Goal: Task Accomplishment & Management: Use online tool/utility

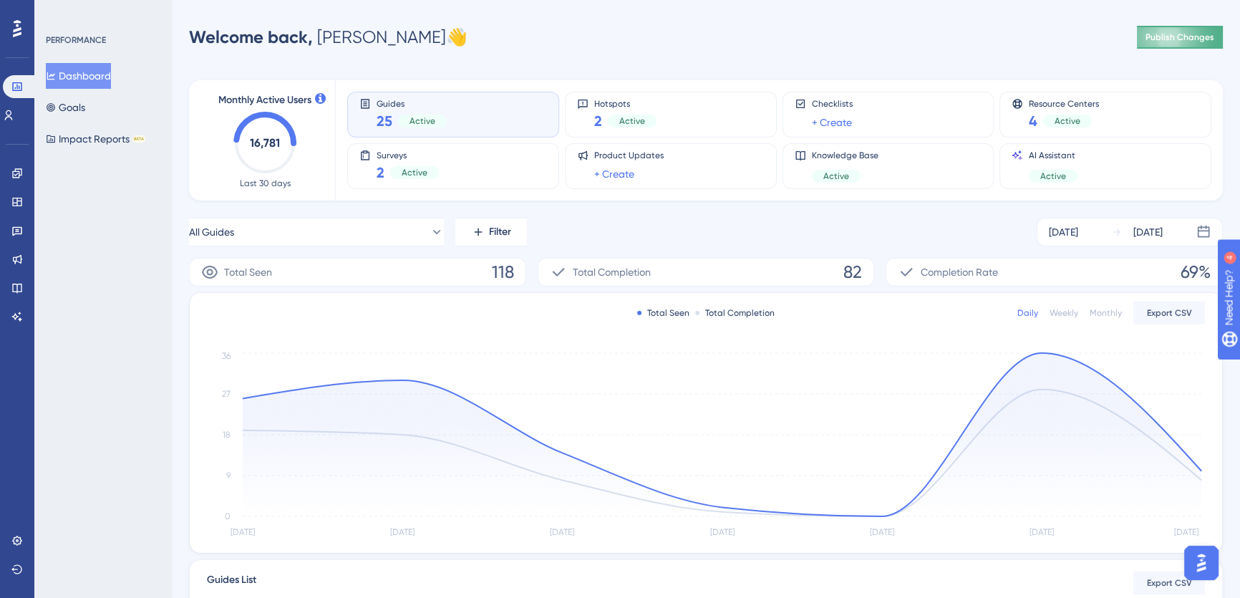
click at [1187, 36] on span "Publish Changes" at bounding box center [1179, 36] width 69 height 11
click at [17, 175] on icon at bounding box center [16, 172] width 11 height 11
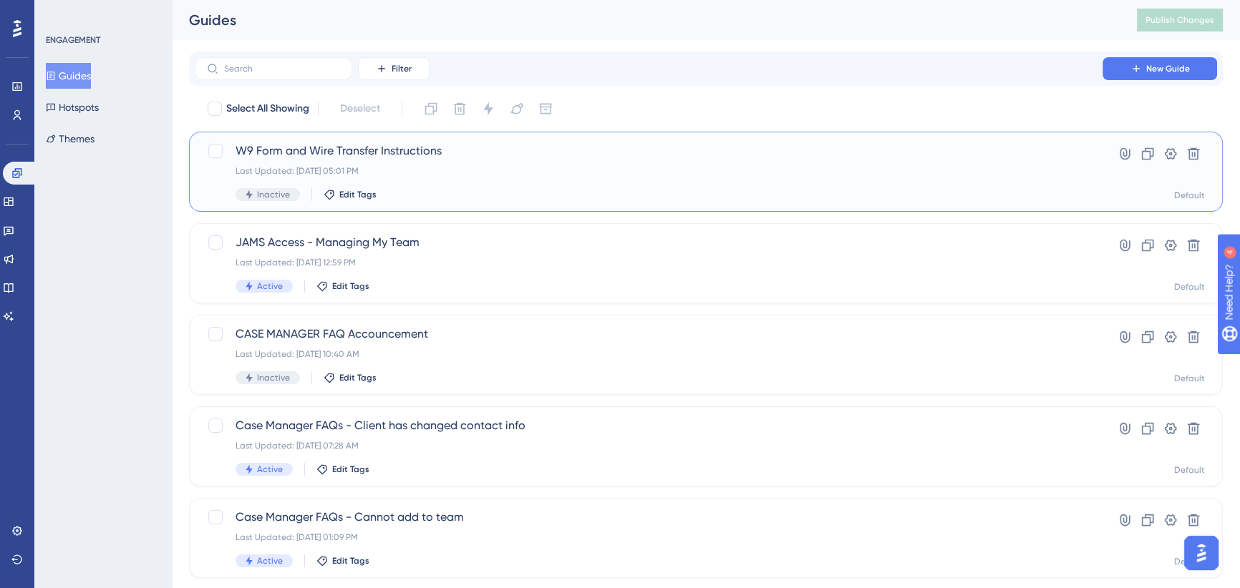
click at [826, 157] on span "W9 Form and Wire Transfer Instructions" at bounding box center [648, 150] width 826 height 17
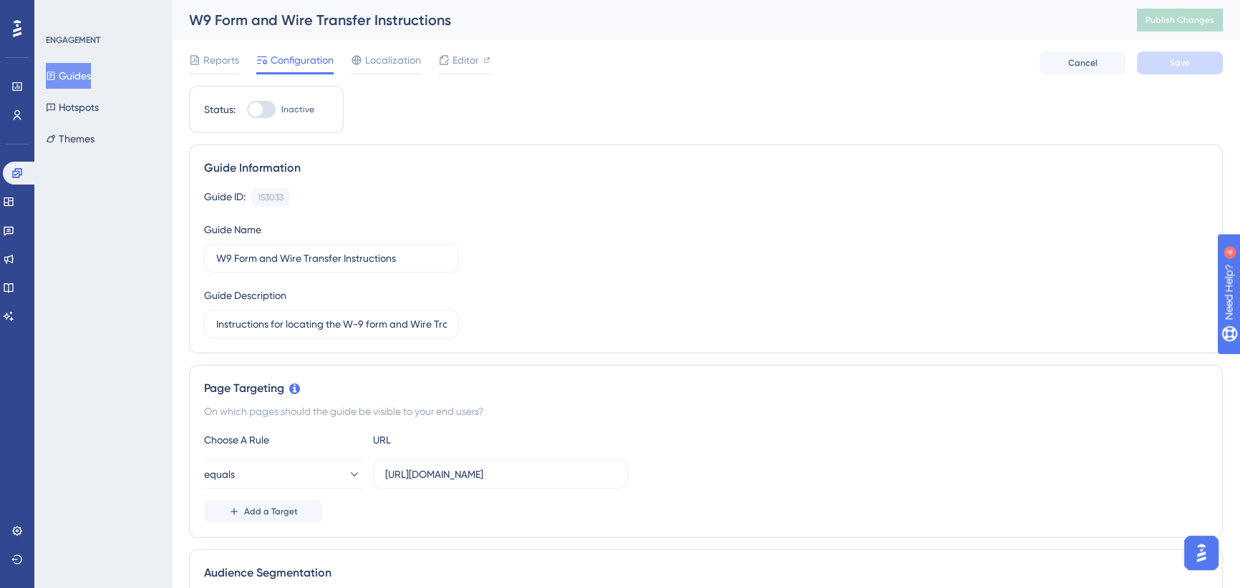
click at [254, 110] on div at bounding box center [255, 109] width 14 height 14
click at [247, 110] on input "Inactive" at bounding box center [246, 110] width 1 height 1
checkbox input "true"
click at [1177, 58] on span "Save" at bounding box center [1180, 62] width 20 height 11
drag, startPoint x: 405, startPoint y: 65, endPoint x: 438, endPoint y: 61, distance: 33.2
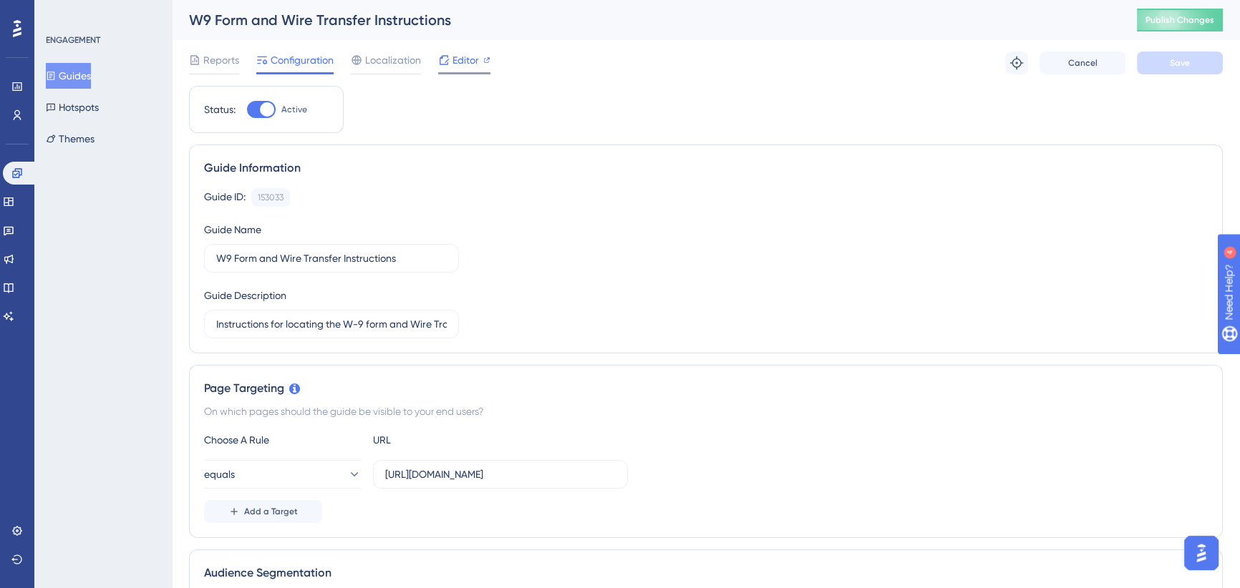
click at [406, 65] on span "Localization" at bounding box center [393, 60] width 56 height 17
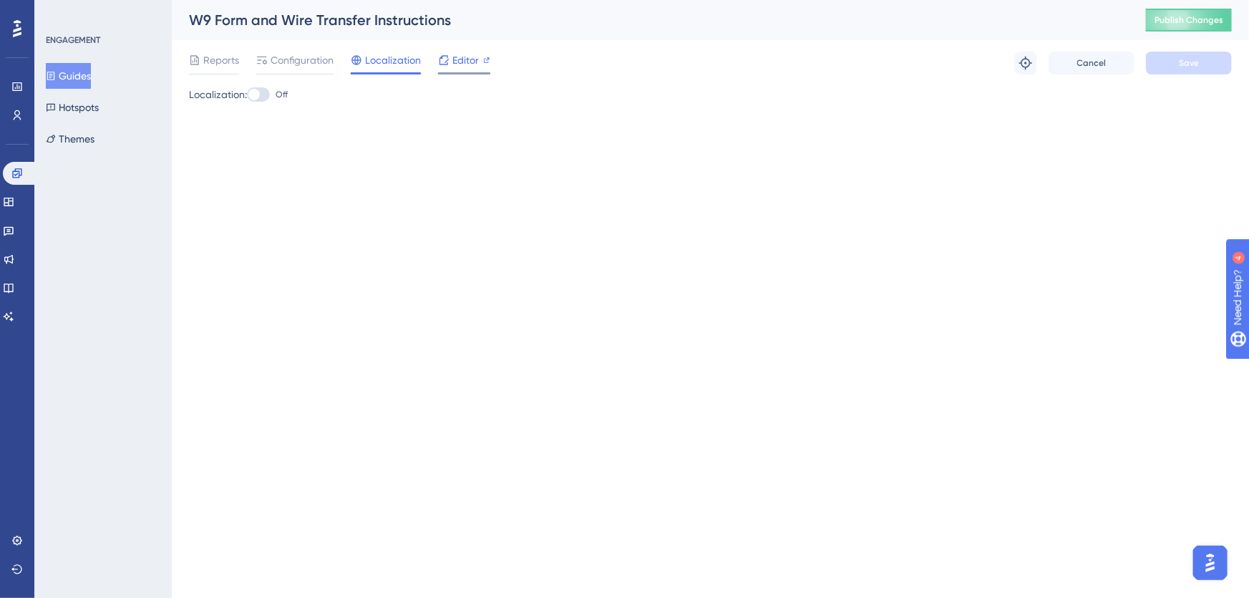
click at [458, 61] on span "Editor" at bounding box center [465, 60] width 26 height 17
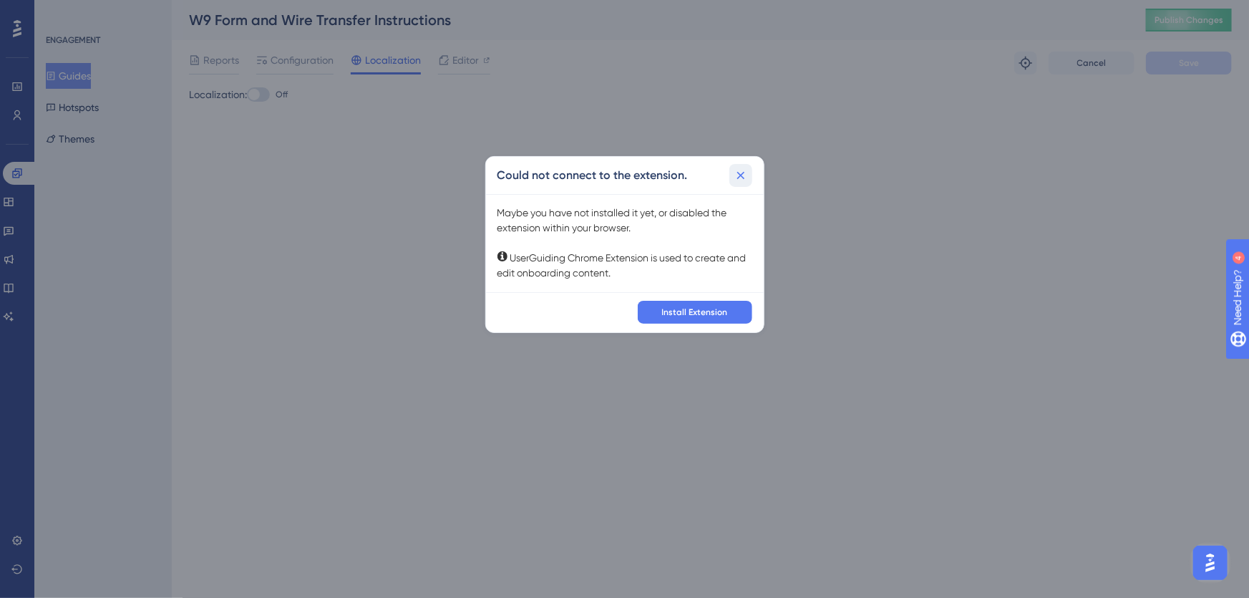
click at [745, 175] on icon at bounding box center [741, 175] width 14 height 14
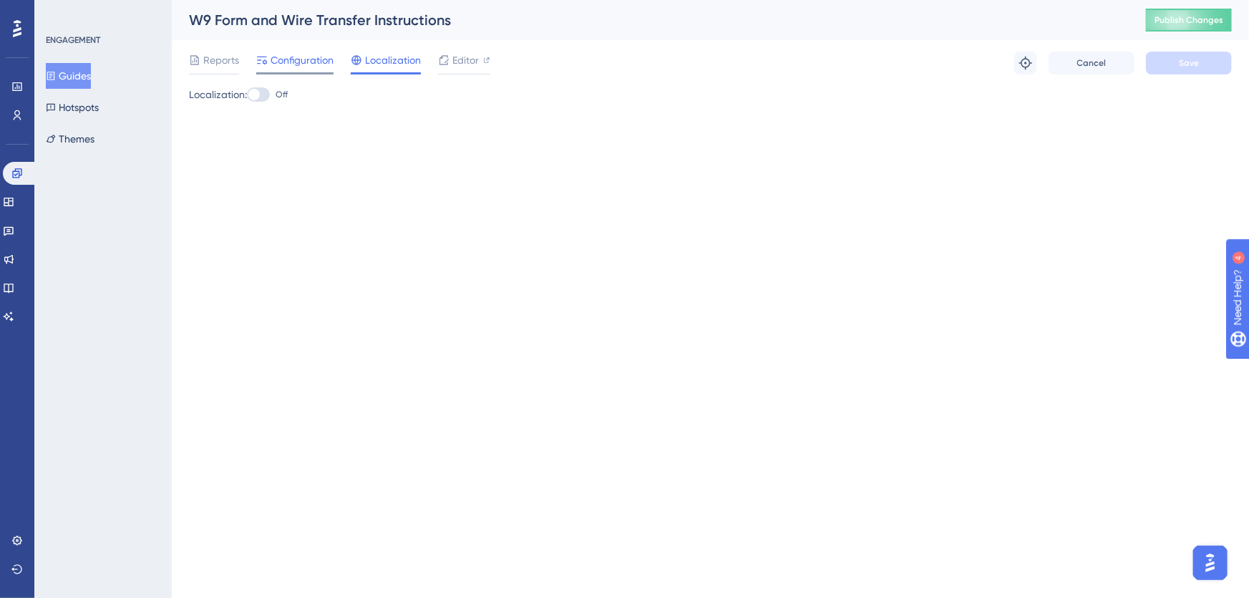
click at [310, 64] on span "Configuration" at bounding box center [302, 60] width 63 height 17
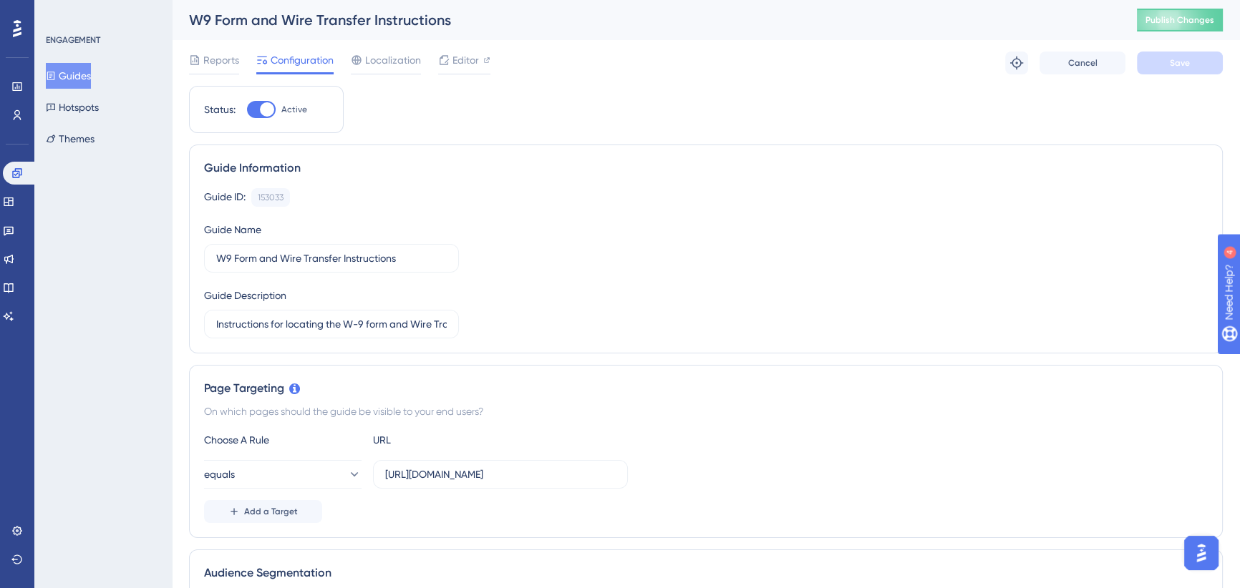
click at [208, 62] on span "Reports" at bounding box center [221, 60] width 36 height 17
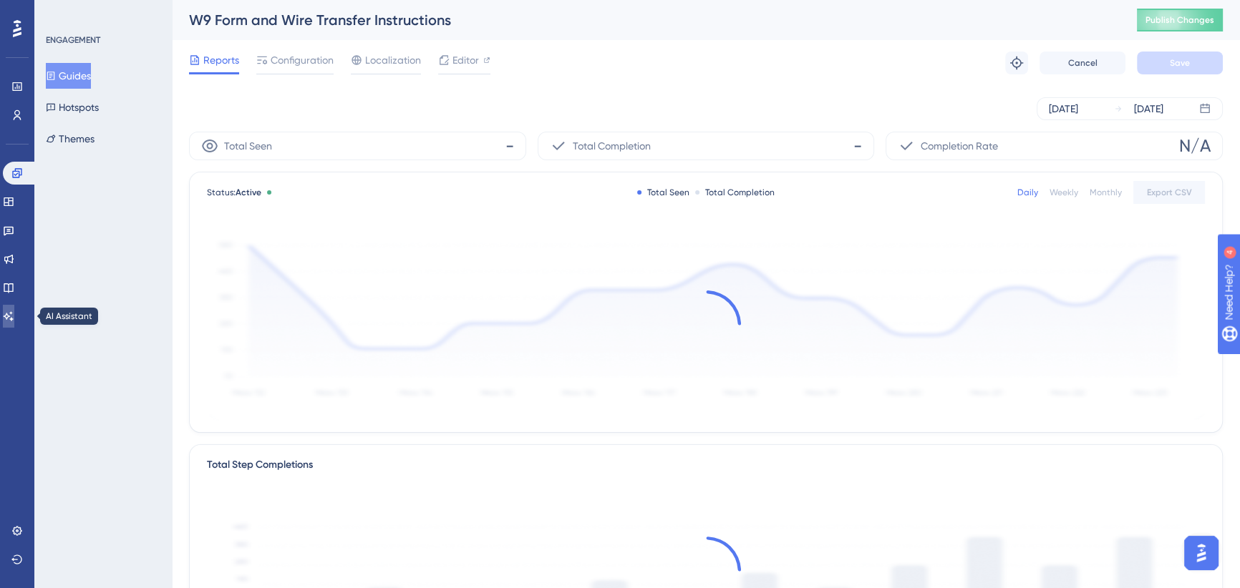
click at [14, 320] on icon at bounding box center [8, 316] width 11 height 11
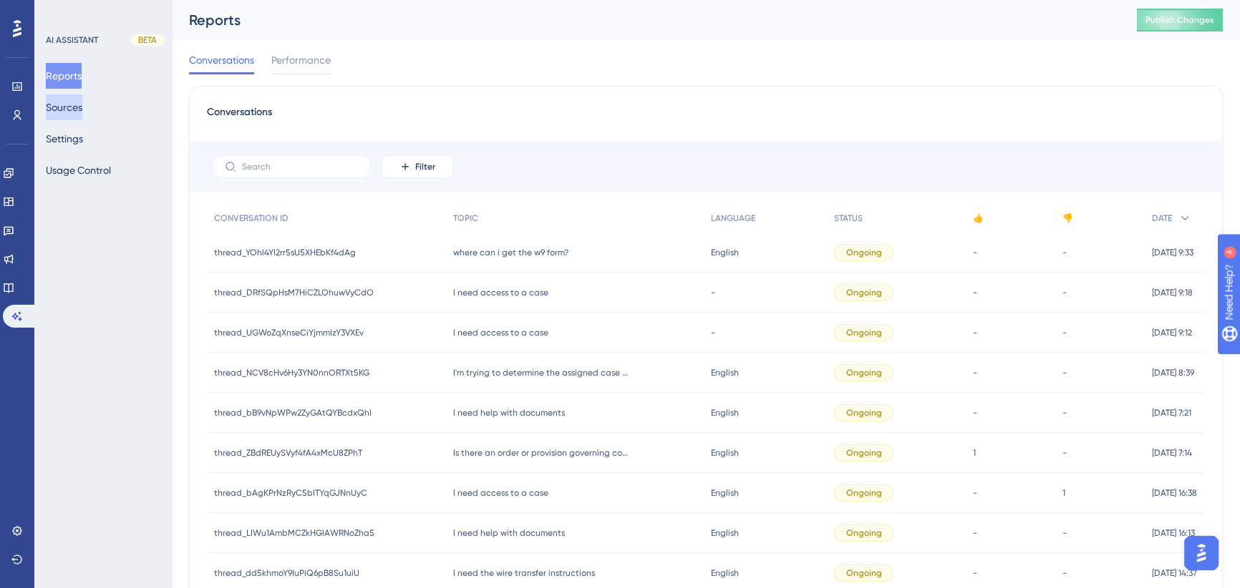
click at [76, 105] on button "Sources" at bounding box center [64, 107] width 37 height 26
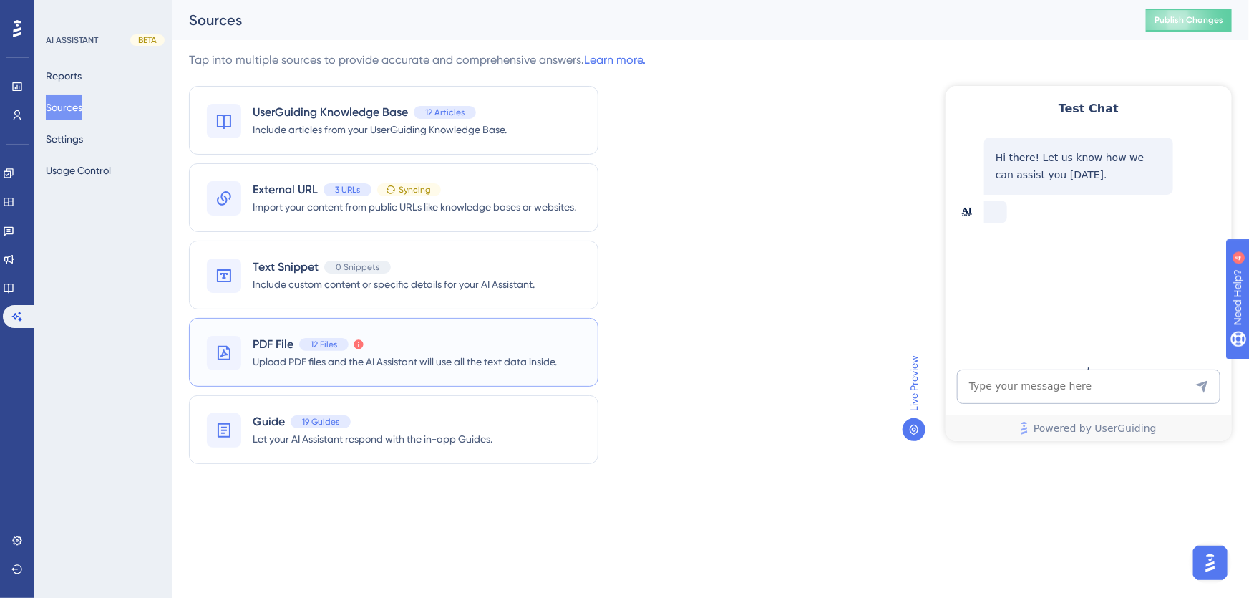
click at [273, 351] on div "PDF File 12 Files There was an error processing the content. Please try again o…" at bounding box center [405, 352] width 304 height 33
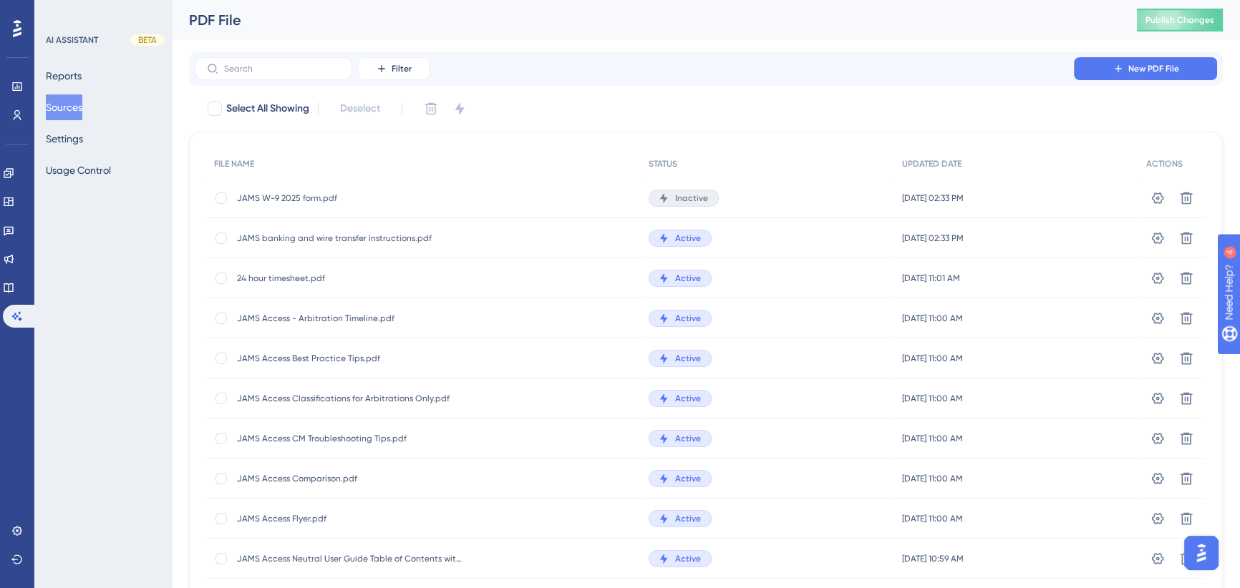
click at [682, 197] on span "Inactive" at bounding box center [691, 198] width 33 height 11
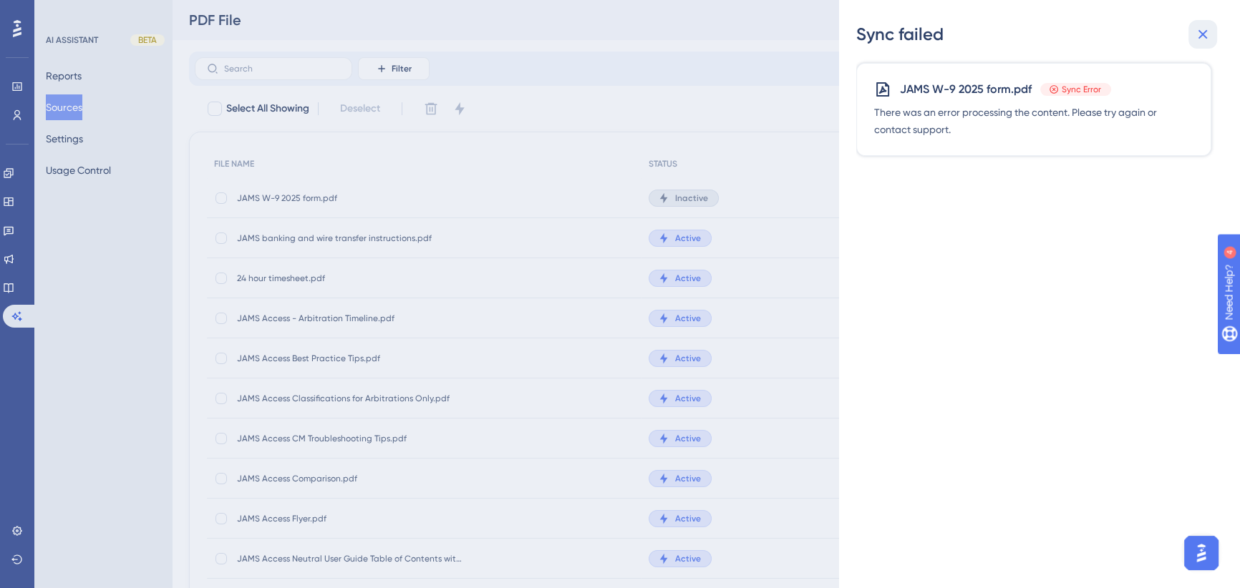
drag, startPoint x: 1208, startPoint y: 31, endPoint x: 1190, endPoint y: 72, distance: 43.9
click at [1208, 32] on icon at bounding box center [1202, 34] width 17 height 17
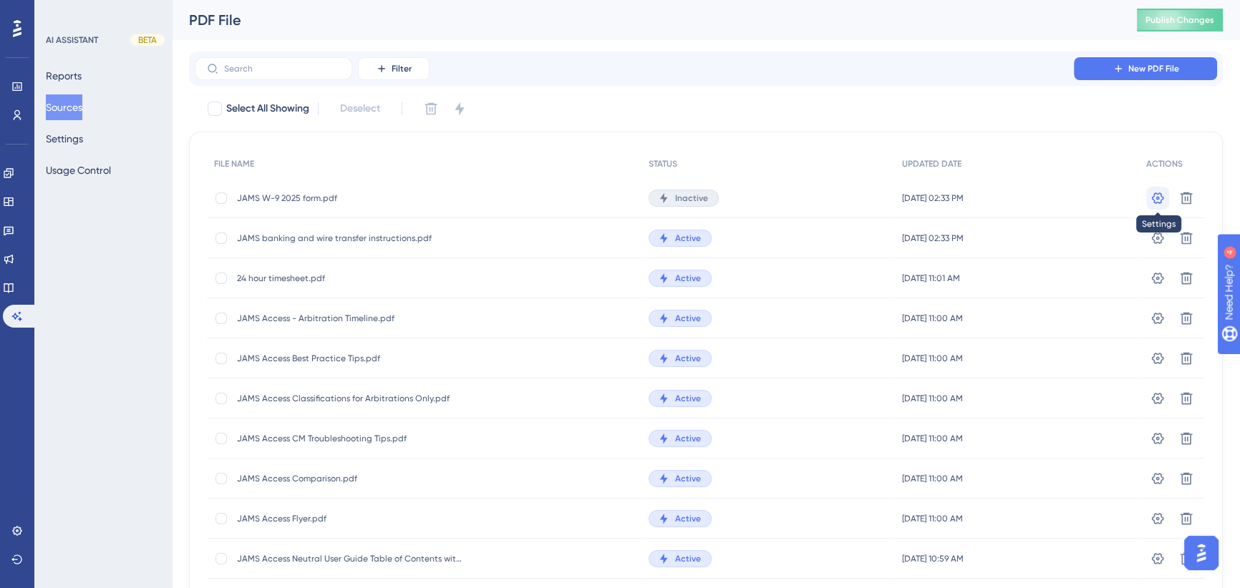
click at [1152, 193] on icon at bounding box center [1157, 198] width 14 height 14
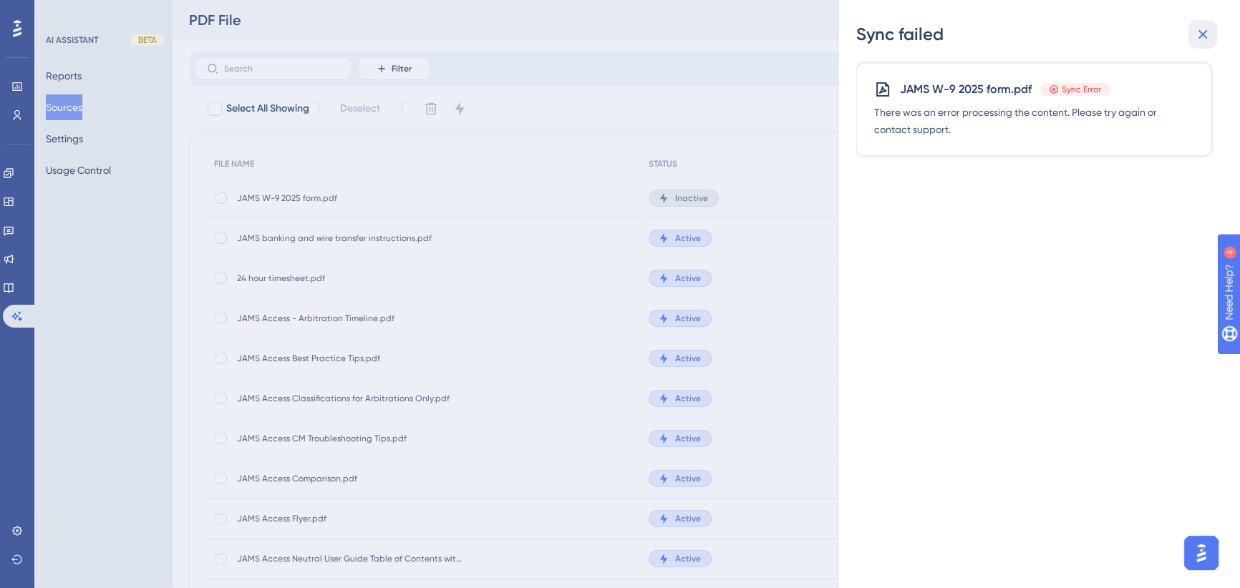
click at [1202, 23] on button at bounding box center [1202, 34] width 29 height 29
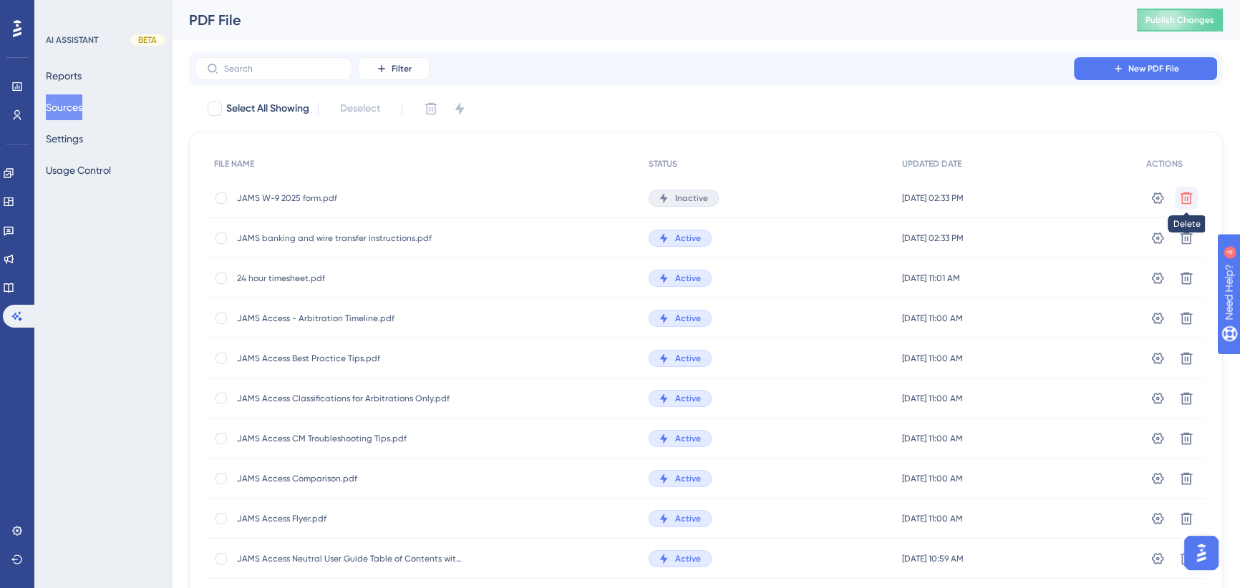
click at [1188, 198] on icon at bounding box center [1186, 198] width 14 height 14
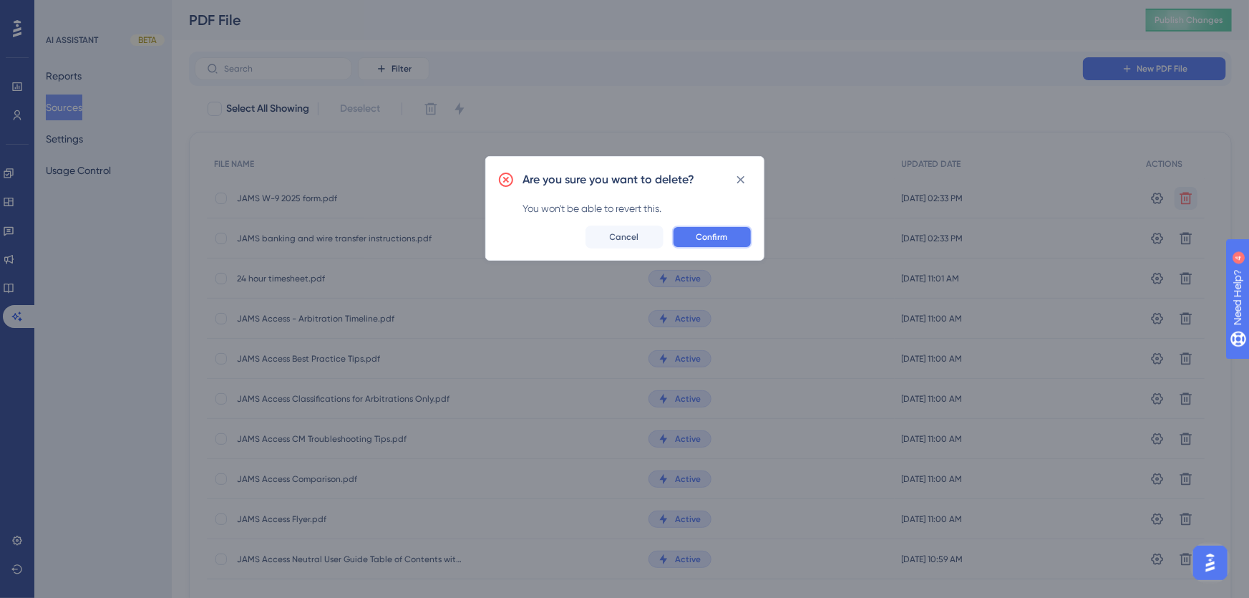
click at [704, 231] on span "Confirm" at bounding box center [711, 236] width 31 height 11
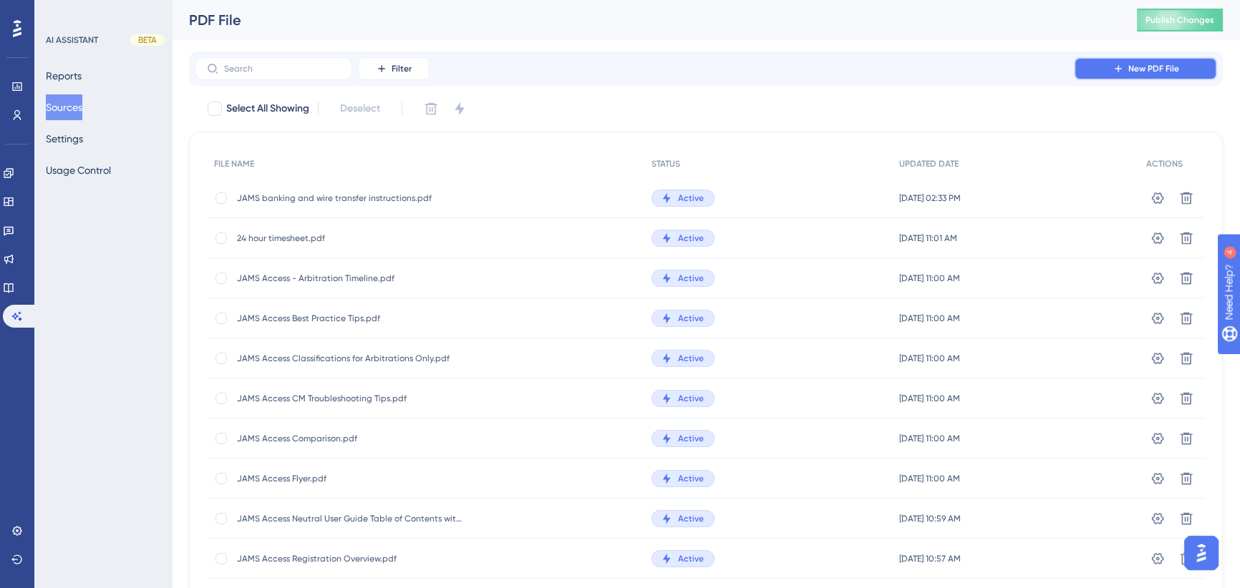
click at [1134, 66] on span "New PDF File" at bounding box center [1153, 68] width 51 height 11
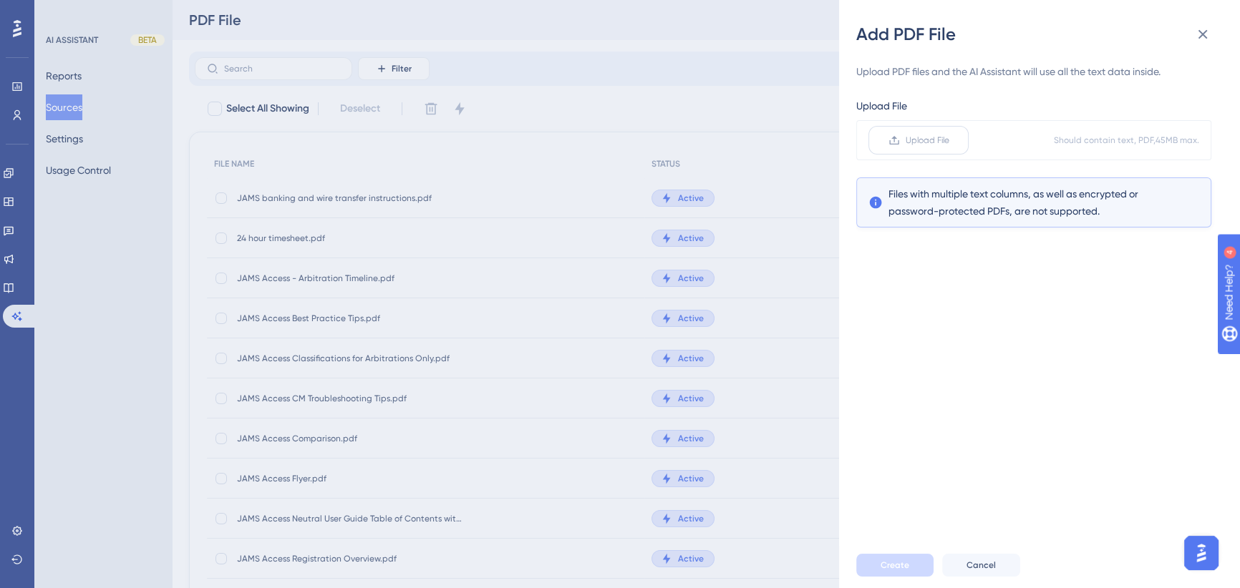
click at [919, 148] on label "Upload File" at bounding box center [918, 140] width 100 height 29
click at [949, 140] on input "Upload File" at bounding box center [949, 140] width 0 height 0
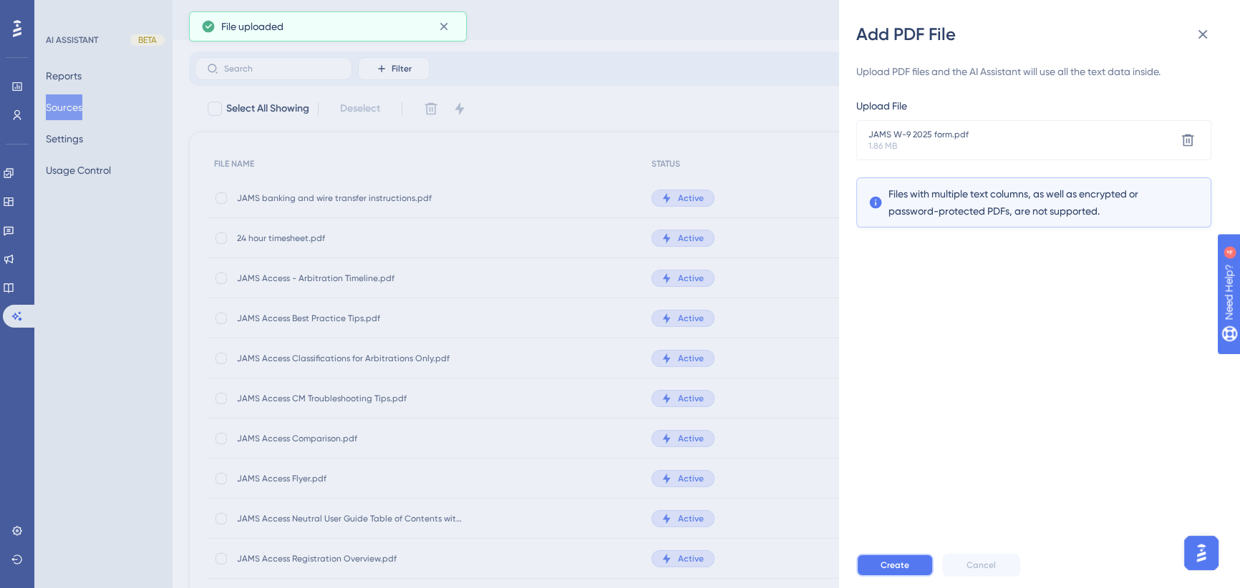
click at [890, 571] on span "Create" at bounding box center [894, 565] width 29 height 11
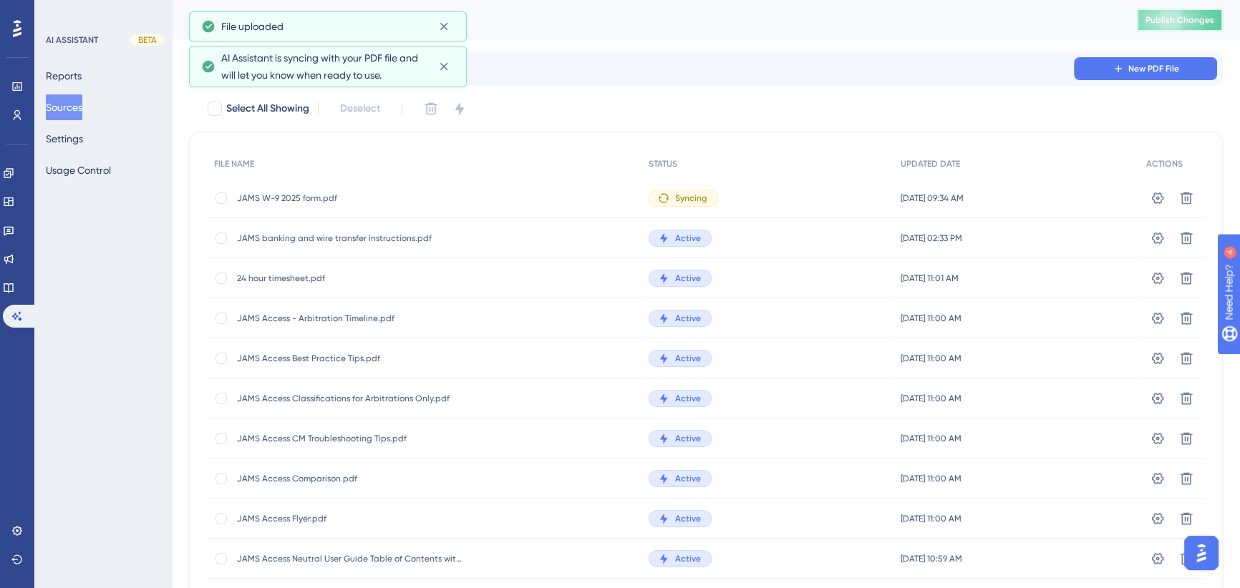
click at [1199, 18] on span "Publish Changes" at bounding box center [1179, 19] width 69 height 11
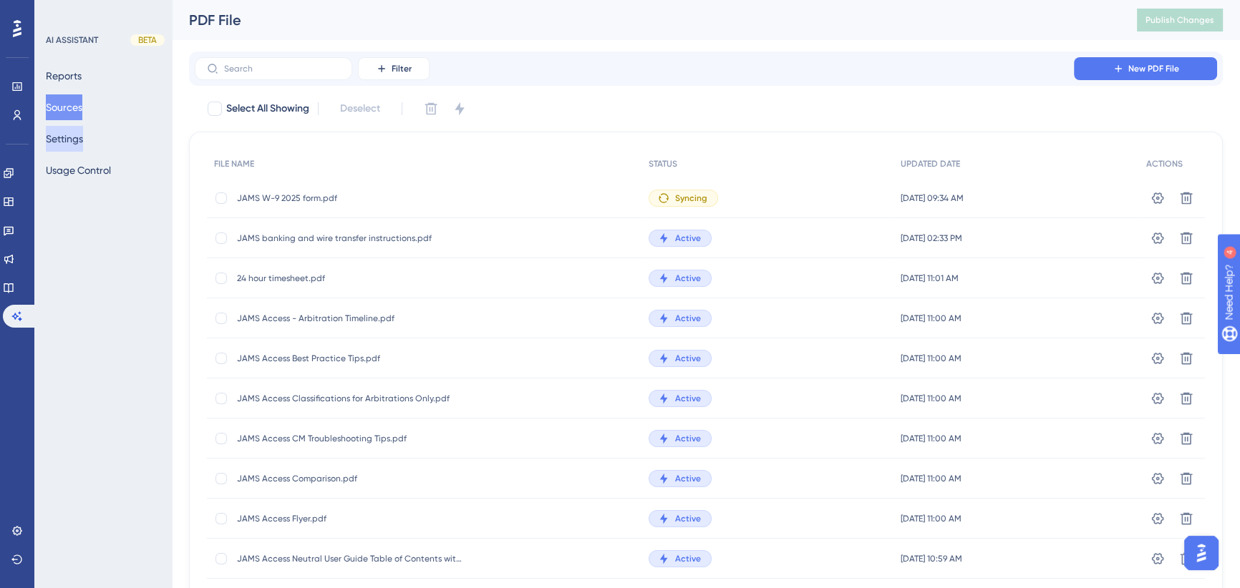
click at [65, 132] on button "Settings" at bounding box center [64, 139] width 37 height 26
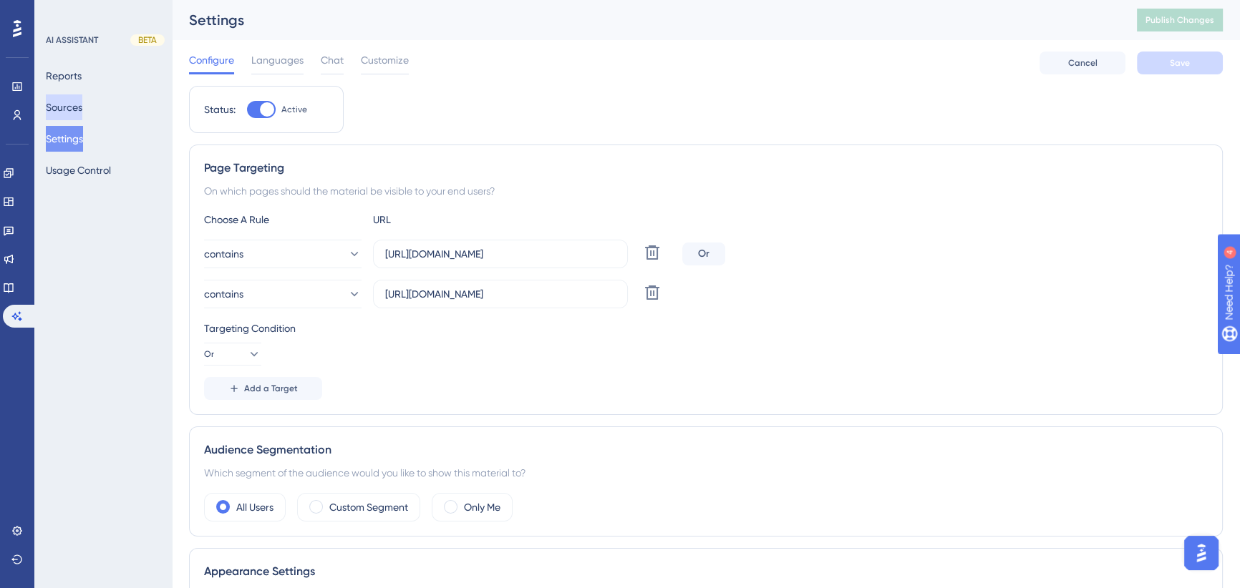
drag, startPoint x: 74, startPoint y: 103, endPoint x: 90, endPoint y: 102, distance: 15.8
click at [74, 102] on button "Sources" at bounding box center [64, 107] width 37 height 26
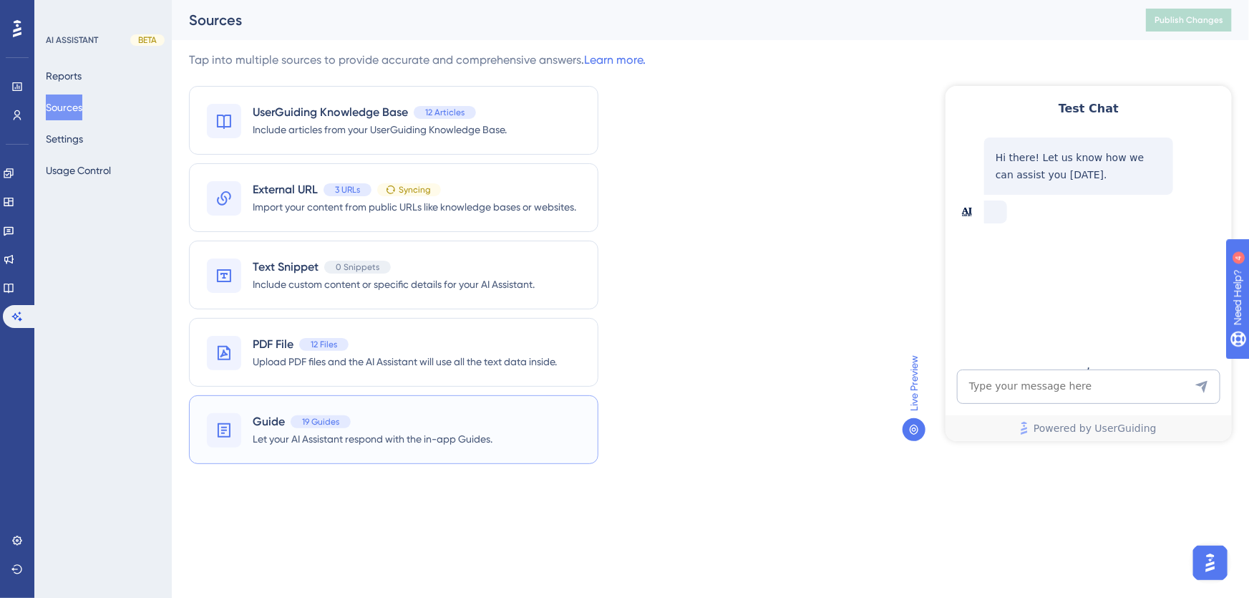
click at [260, 444] on span "Let your AI Assistant respond with the in-app Guides." at bounding box center [373, 438] width 240 height 17
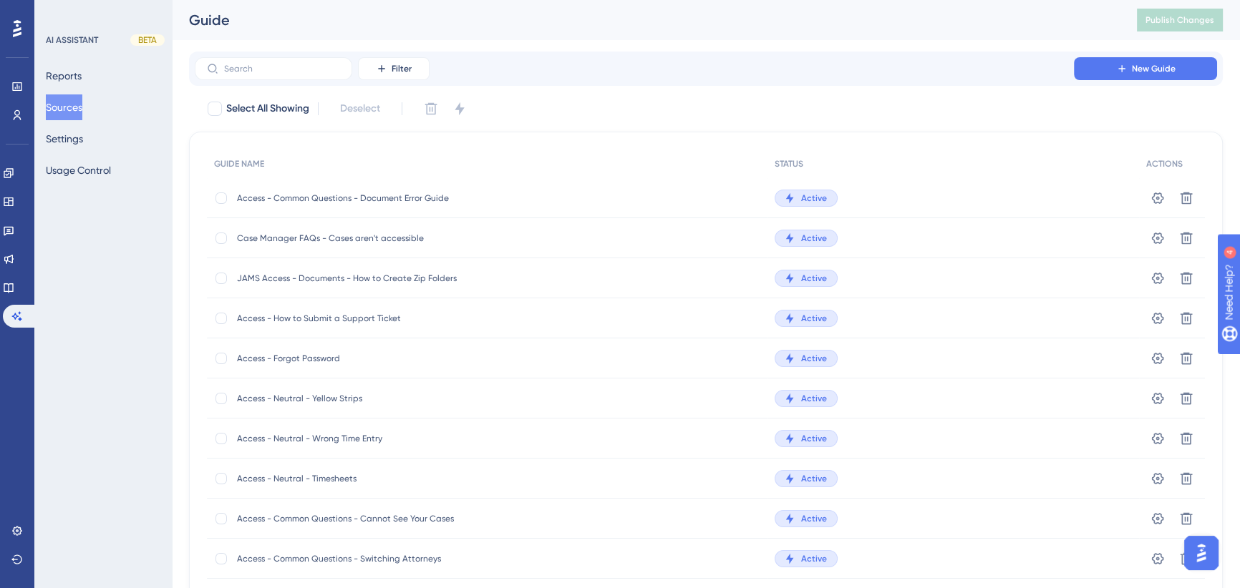
click at [1135, 52] on div "Filter New Guide" at bounding box center [706, 69] width 1034 height 34
click at [1132, 66] on span "New Guide" at bounding box center [1154, 68] width 44 height 11
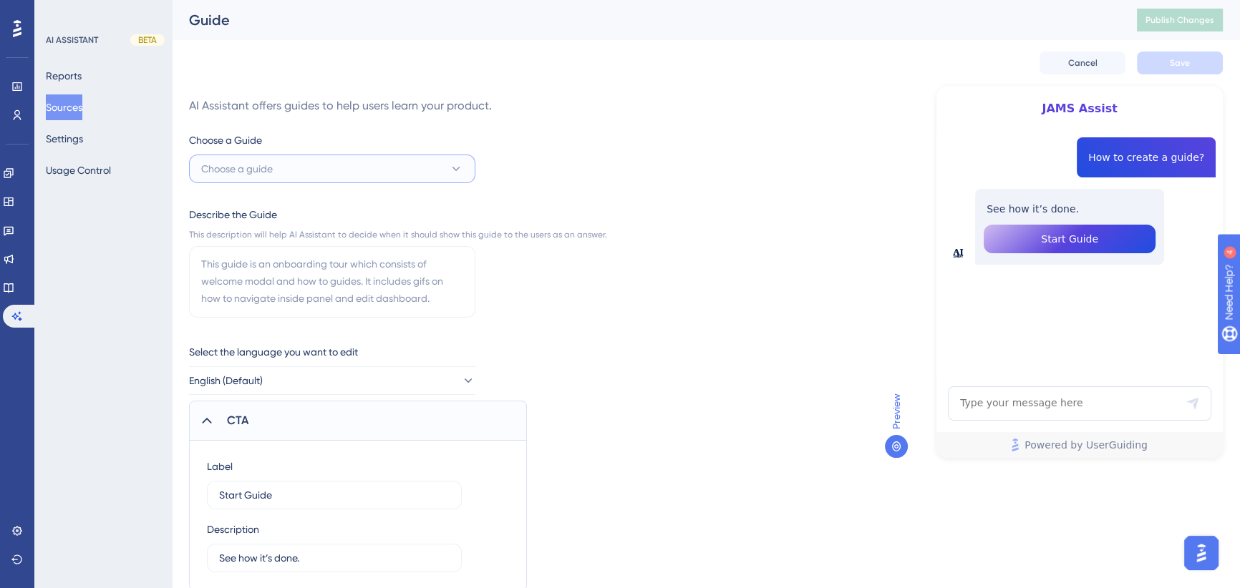
click at [366, 170] on button "Choose a guide" at bounding box center [332, 169] width 286 height 29
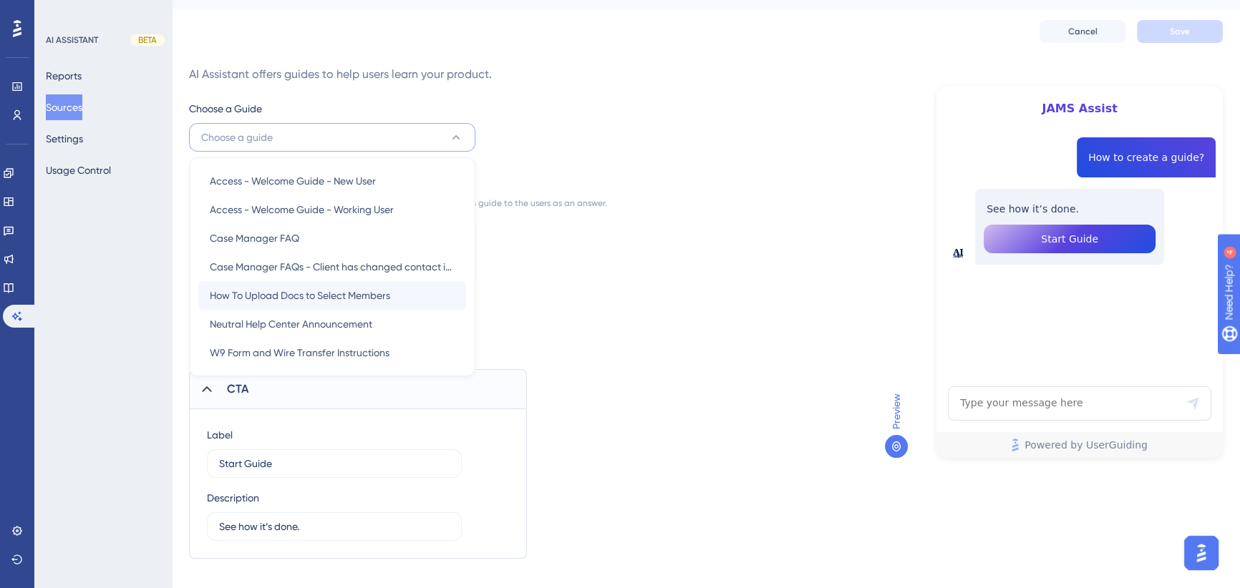
scroll to position [47, 0]
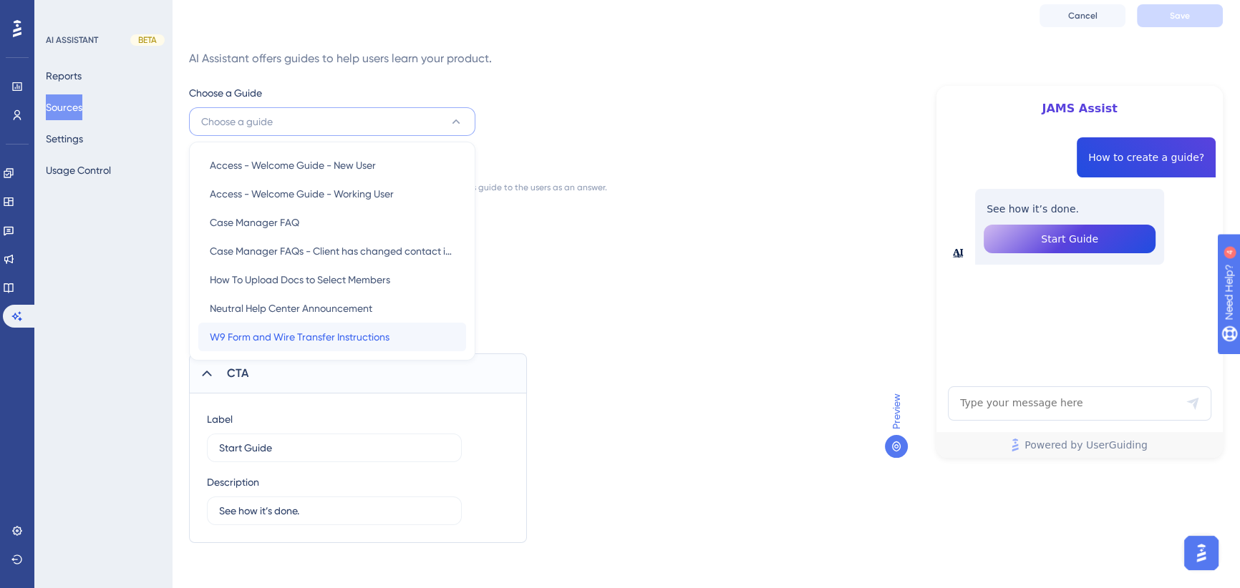
click at [301, 335] on span "W9 Form and Wire Transfer Instructions" at bounding box center [300, 337] width 180 height 17
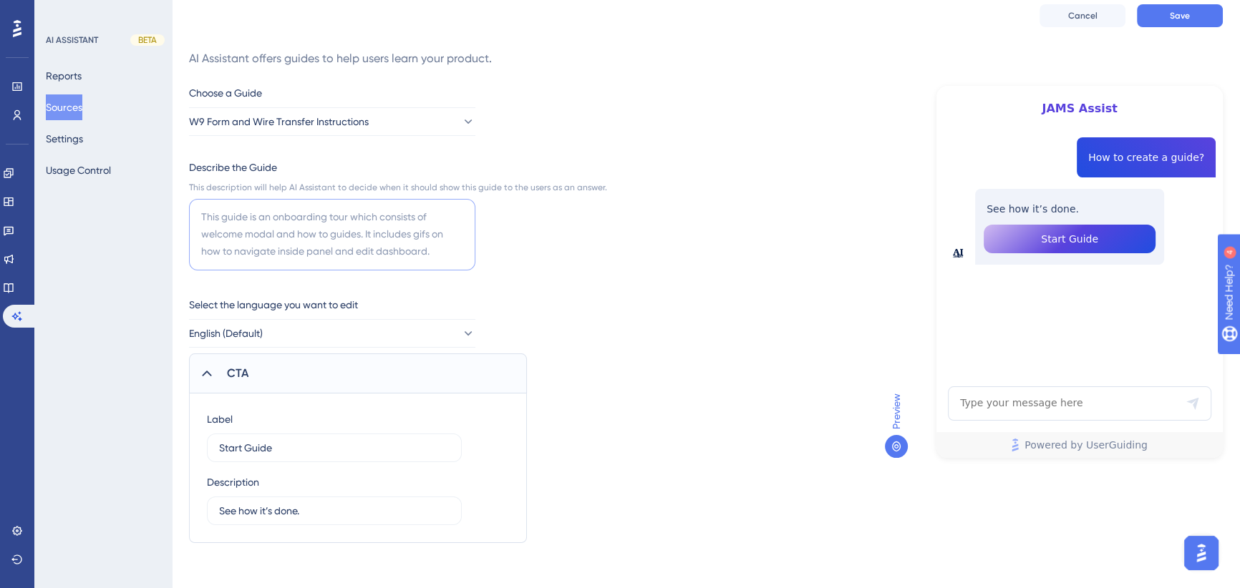
click at [265, 230] on textarea at bounding box center [332, 235] width 286 height 72
drag, startPoint x: 284, startPoint y: 222, endPoint x: 286, endPoint y: 230, distance: 8.9
click at [284, 225] on textarea at bounding box center [332, 235] width 286 height 72
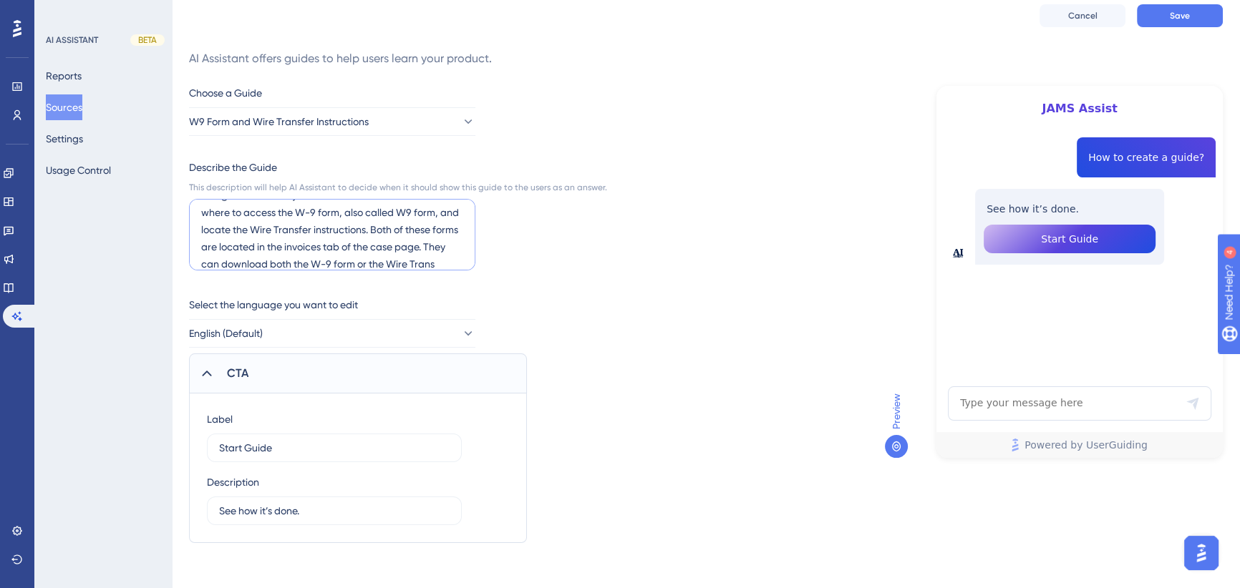
scroll to position [39, 0]
type textarea "This guide shows any JAMS Access users and clients where to access the W-9 form…"
click at [1195, 24] on button "Save" at bounding box center [1180, 15] width 86 height 23
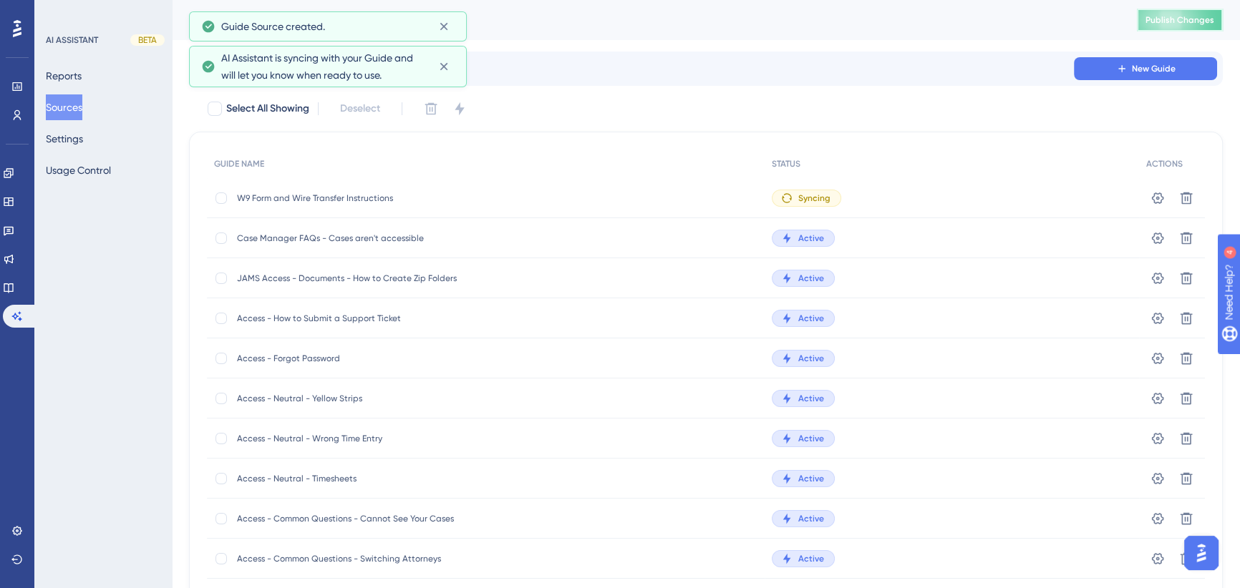
click at [1186, 13] on button "Publish Changes" at bounding box center [1180, 20] width 86 height 23
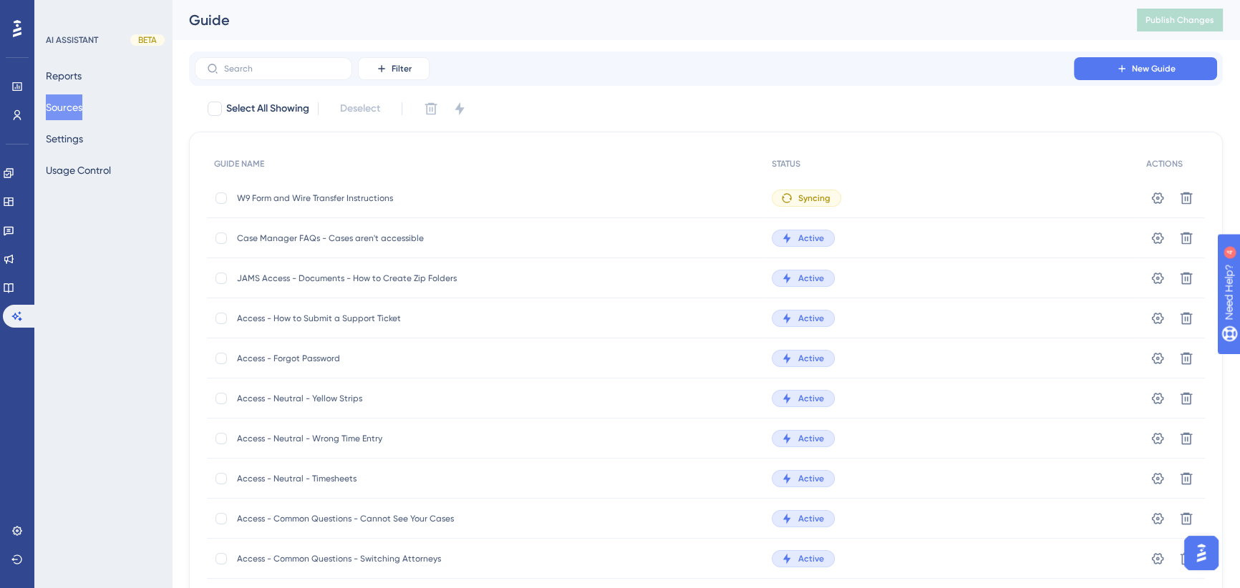
click at [73, 100] on button "Sources" at bounding box center [64, 107] width 37 height 26
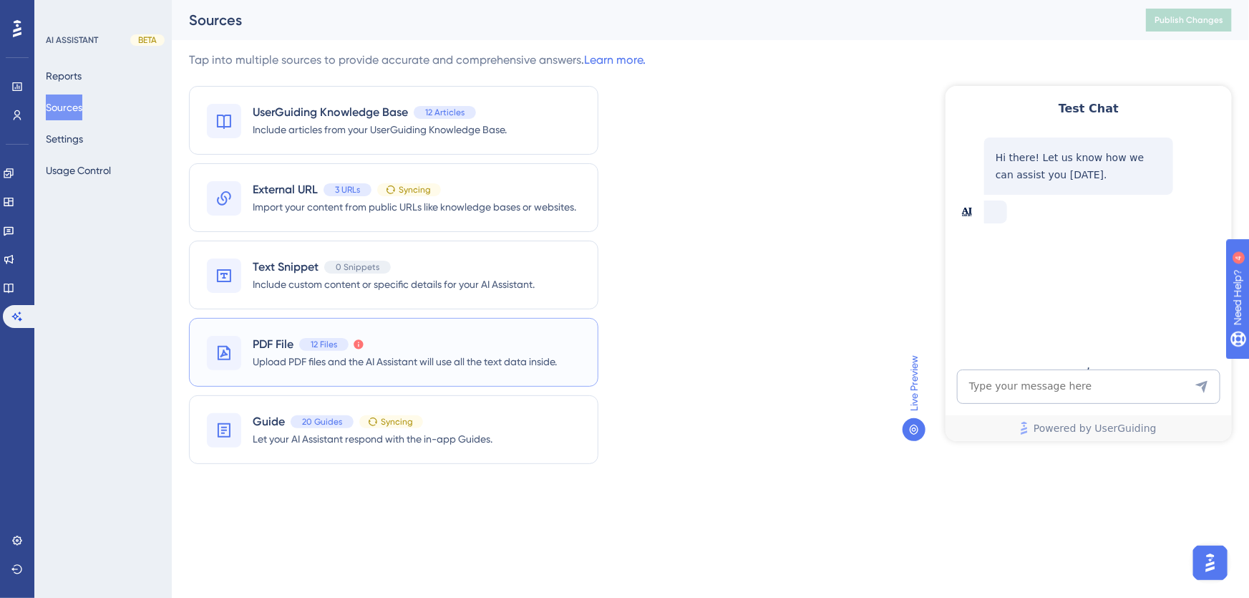
click at [279, 350] on span "PDF File" at bounding box center [273, 344] width 41 height 17
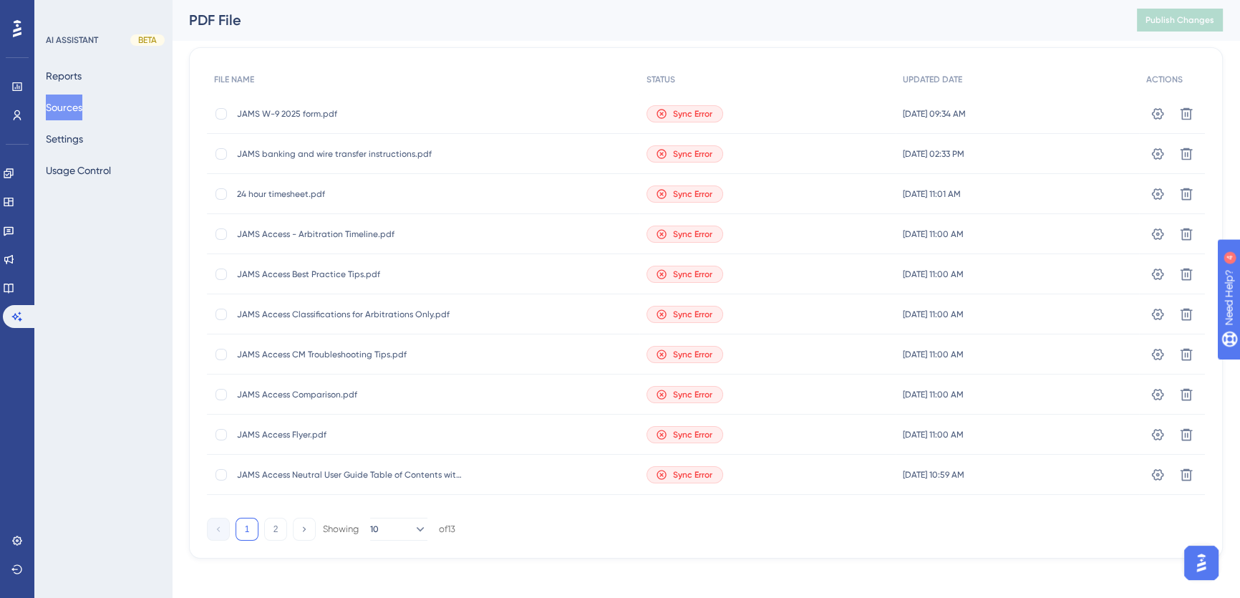
scroll to position [90, 0]
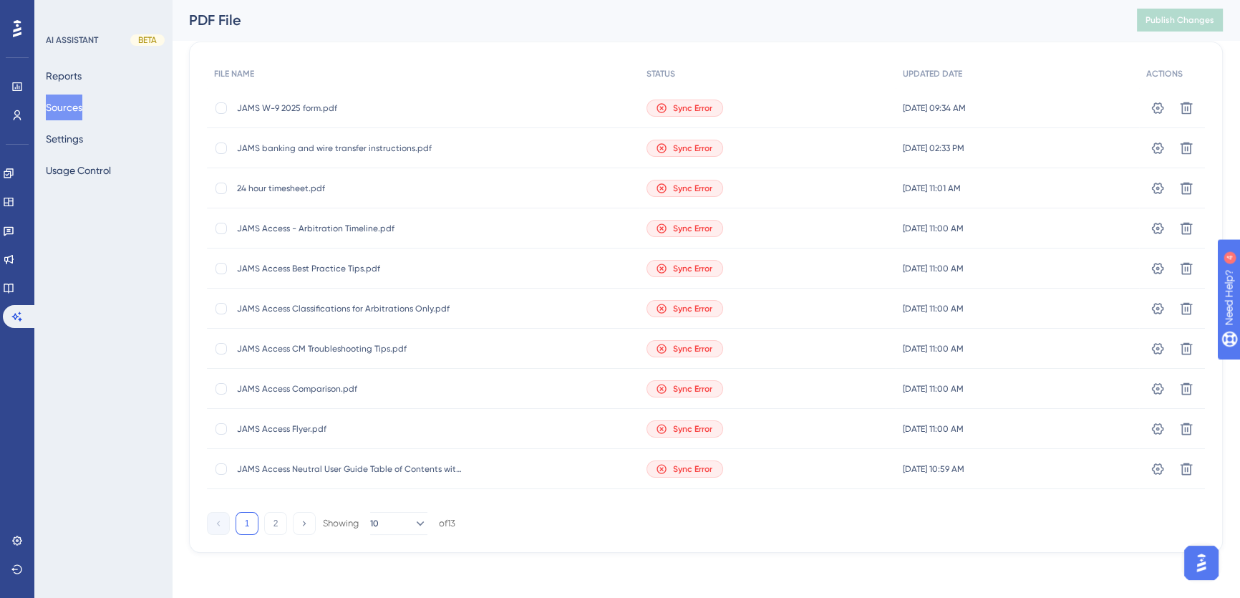
click at [679, 347] on span "Sync Error" at bounding box center [692, 348] width 39 height 11
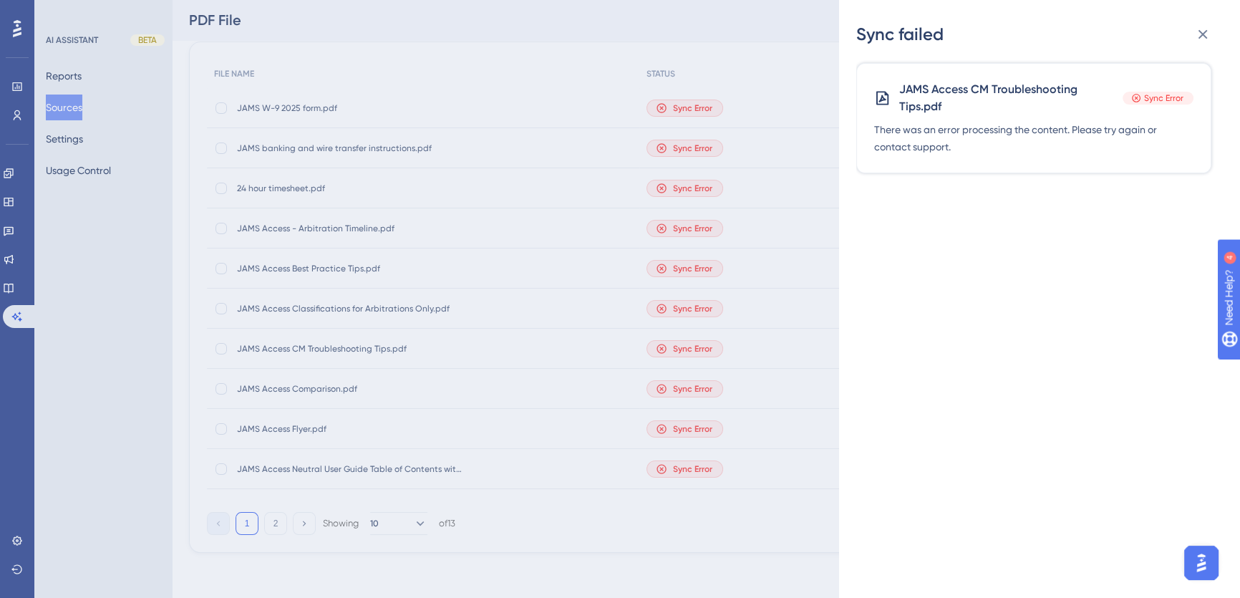
click at [1156, 98] on span "Sync Error" at bounding box center [1163, 97] width 39 height 11
click at [1201, 27] on icon at bounding box center [1202, 34] width 17 height 17
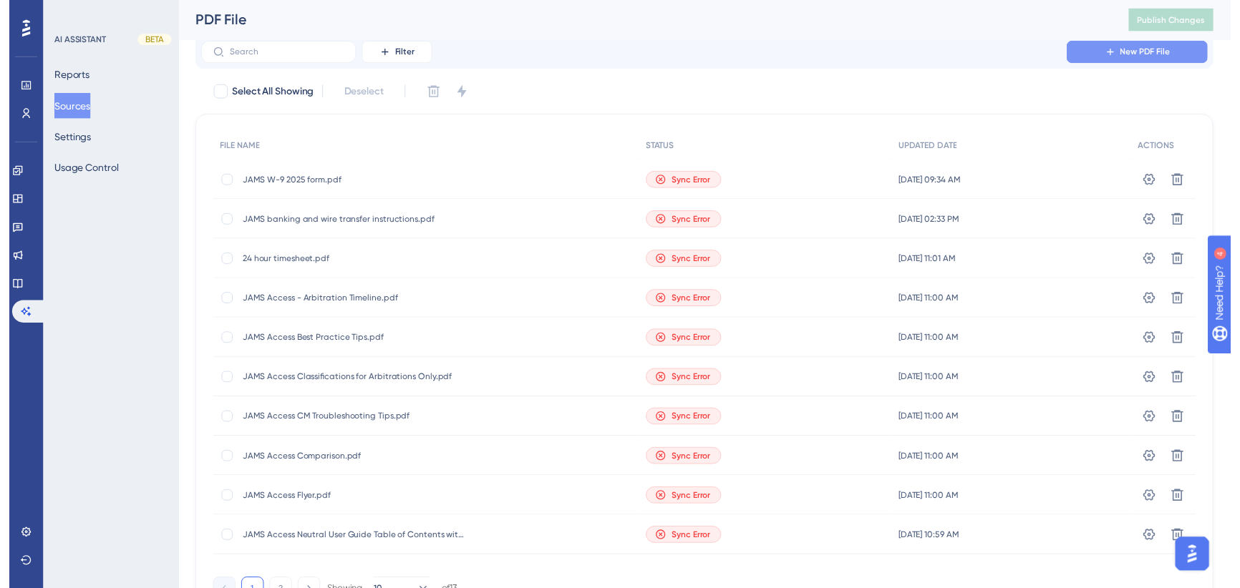
scroll to position [0, 0]
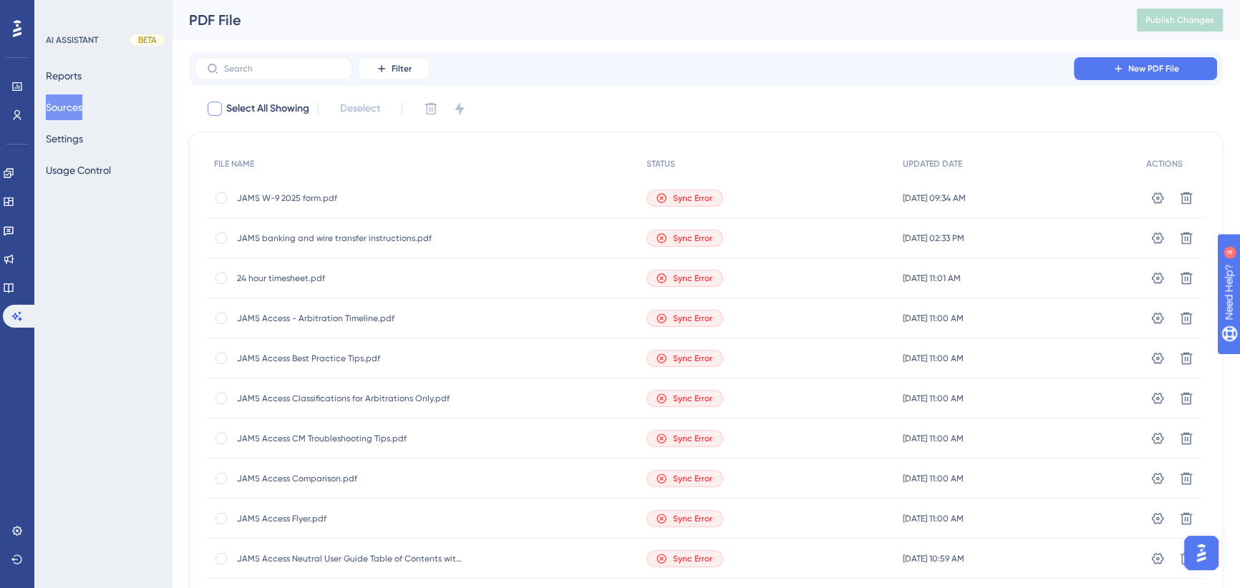
click at [219, 107] on div at bounding box center [215, 109] width 14 height 14
checkbox input "true"
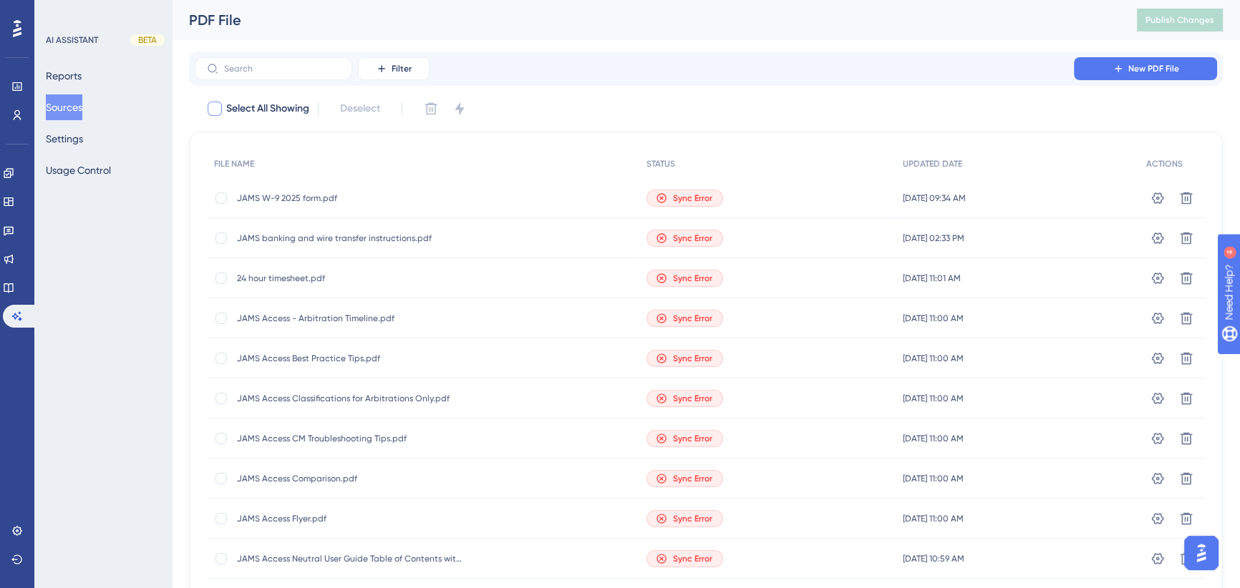
checkbox input "true"
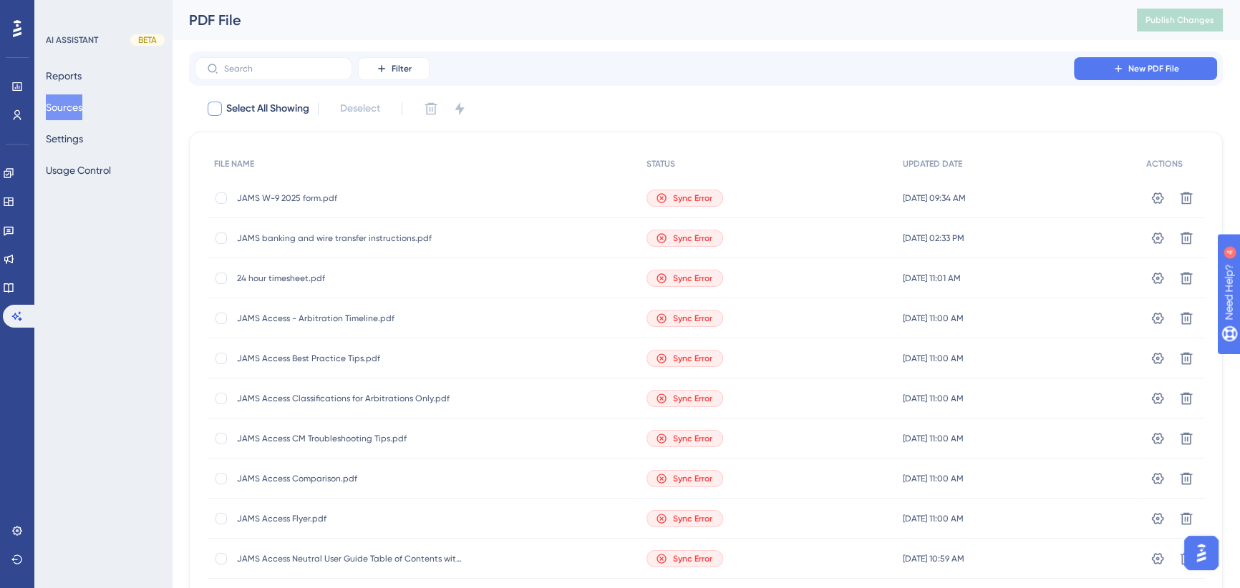
checkbox input "true"
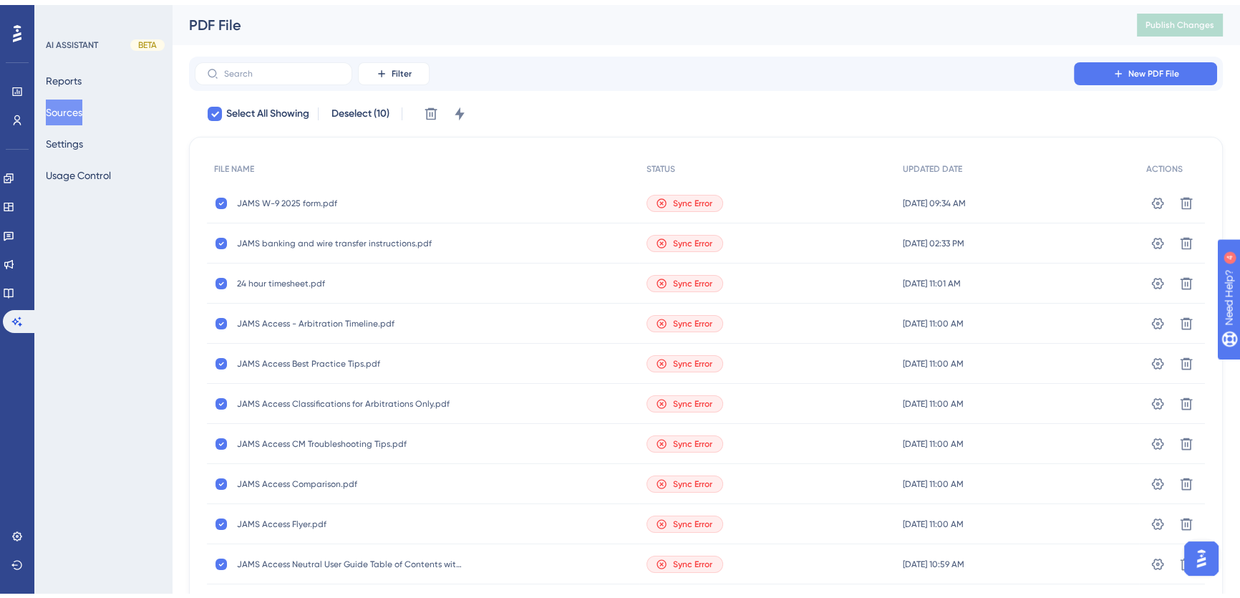
scroll to position [90, 0]
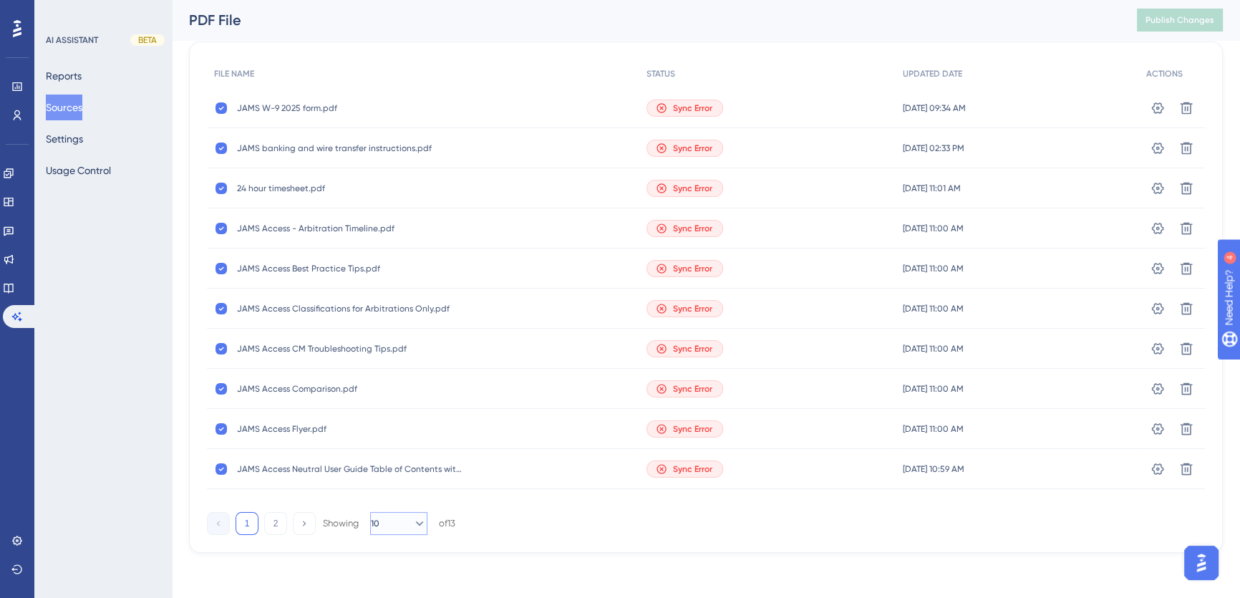
click at [412, 521] on icon at bounding box center [419, 523] width 14 height 14
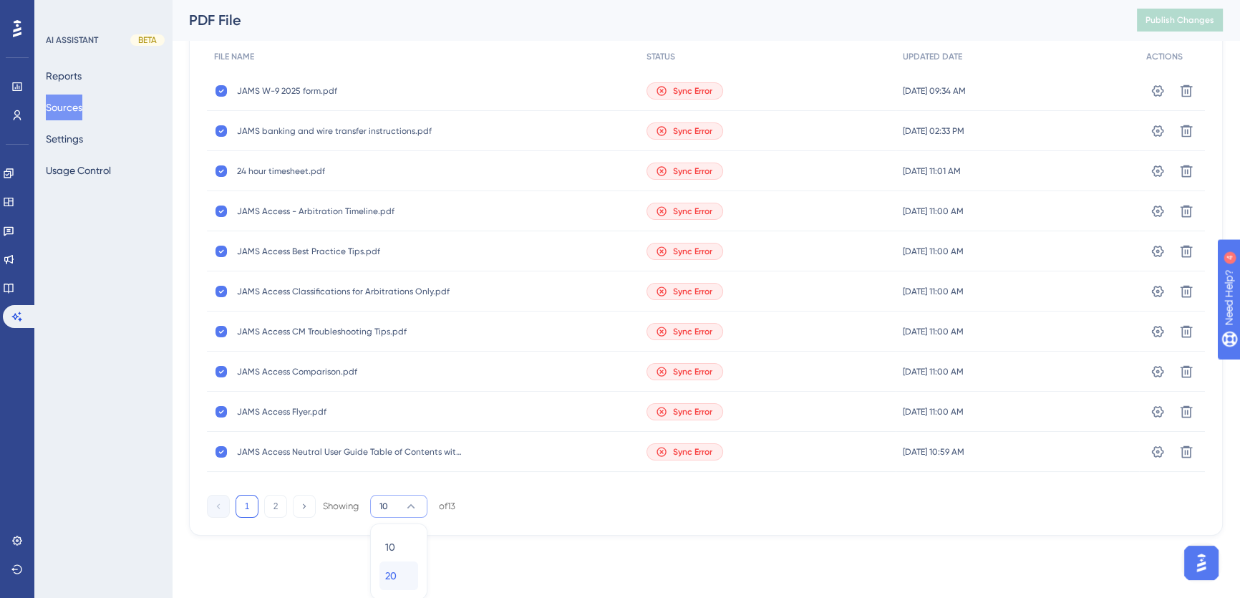
click at [400, 568] on div "20 20" at bounding box center [398, 575] width 27 height 29
checkbox input "false"
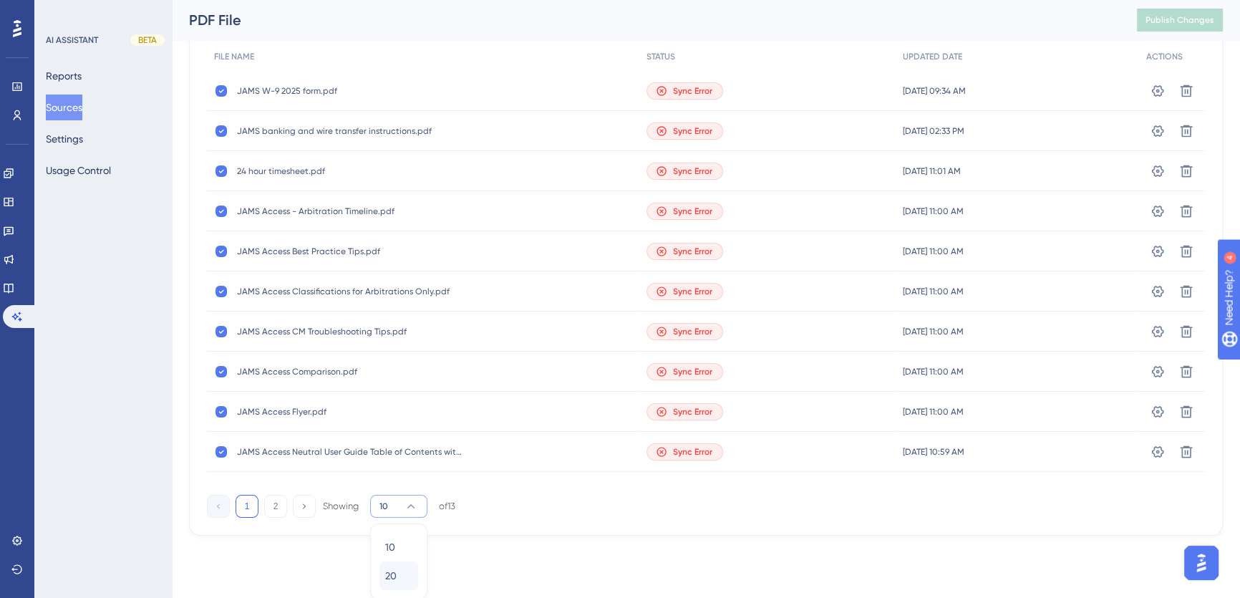
checkbox input "false"
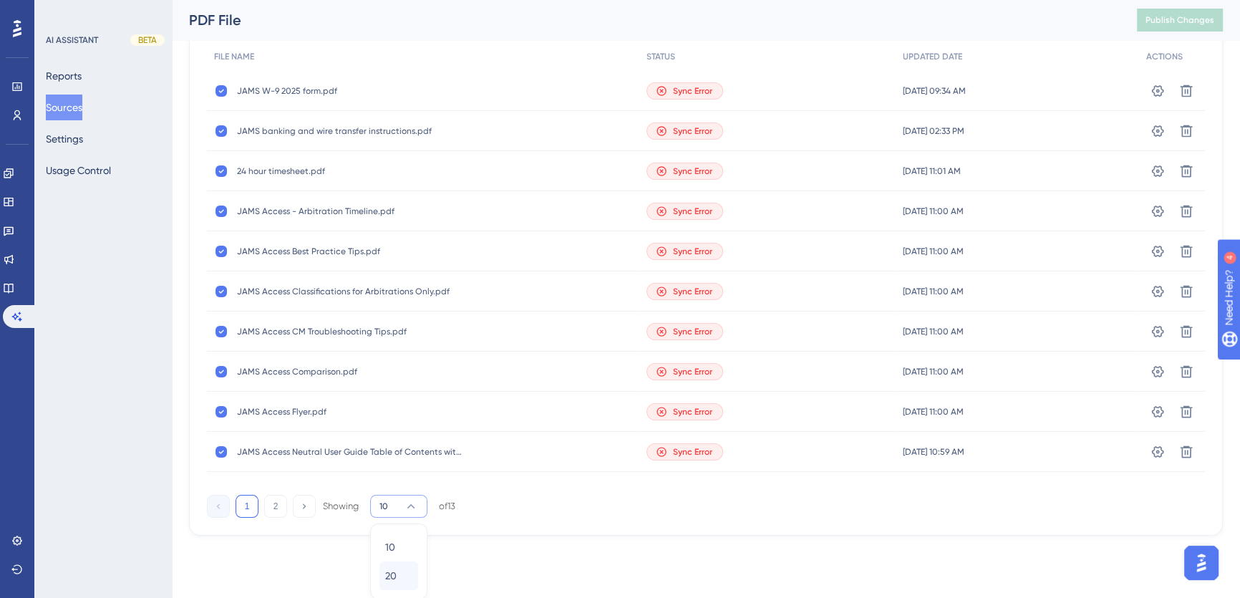
checkbox input "false"
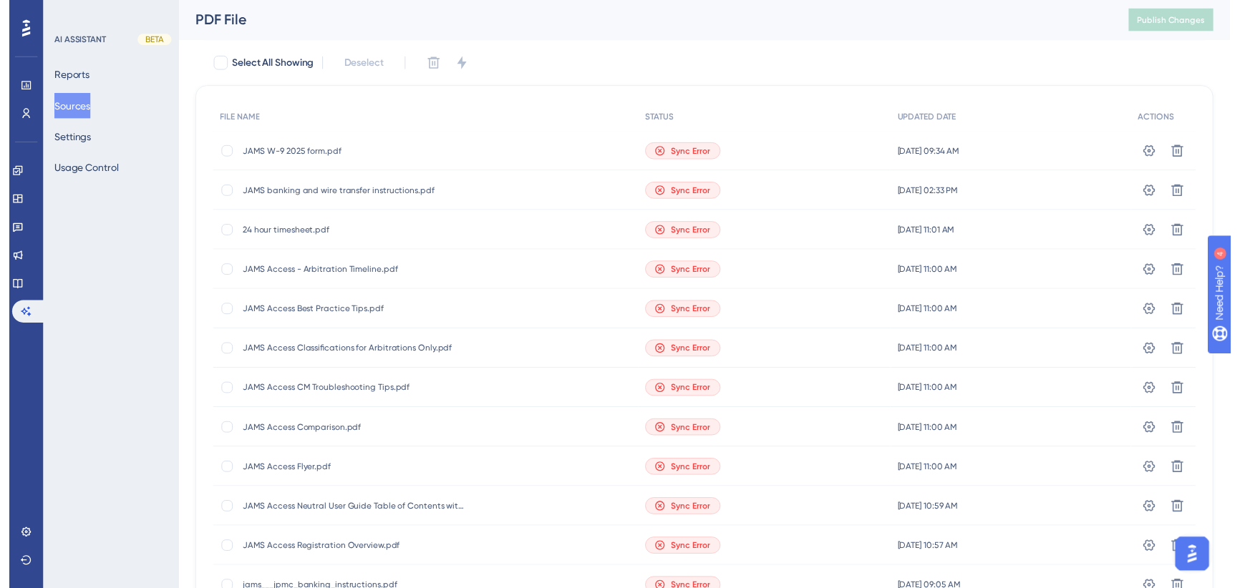
scroll to position [0, 0]
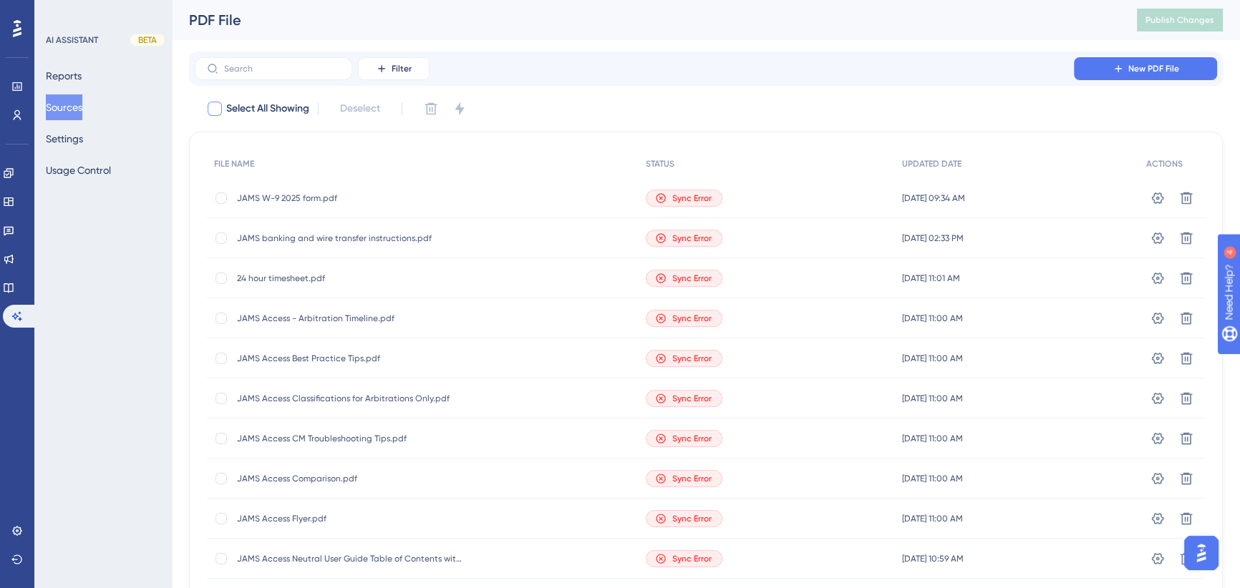
click at [213, 106] on div at bounding box center [215, 109] width 14 height 14
checkbox input "true"
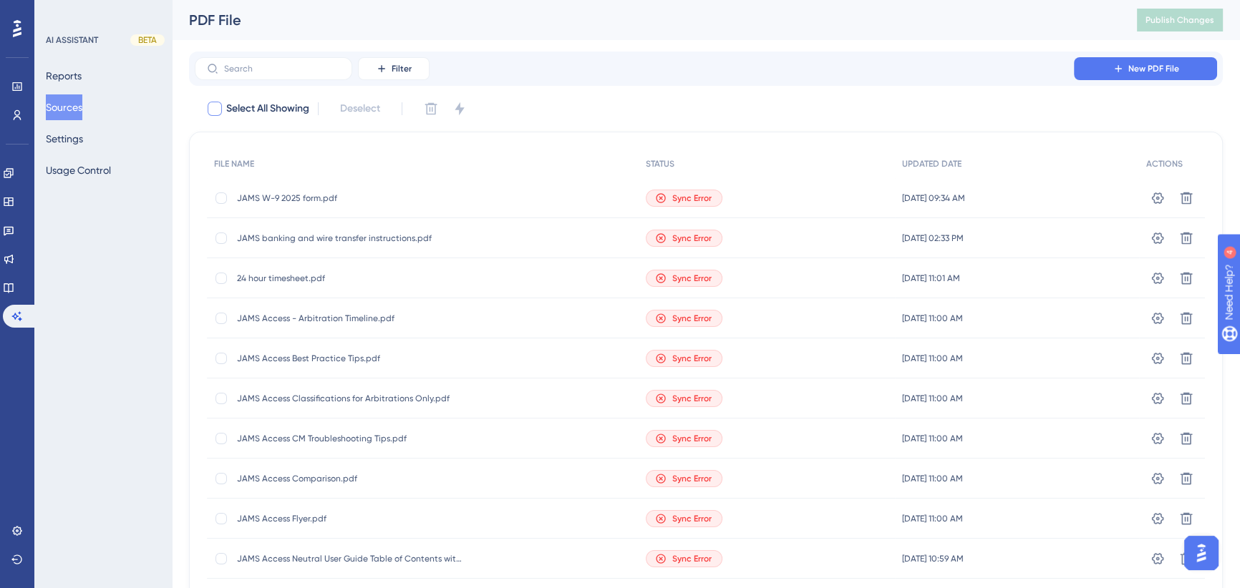
checkbox input "true"
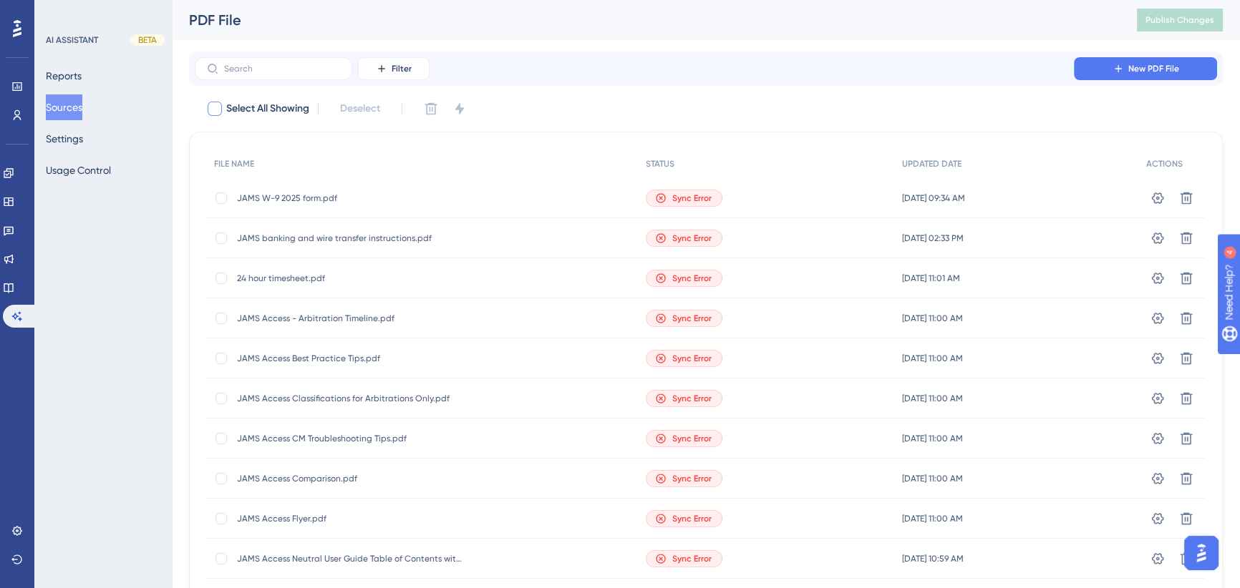
checkbox input "true"
